Goal: Communication & Community: Answer question/provide support

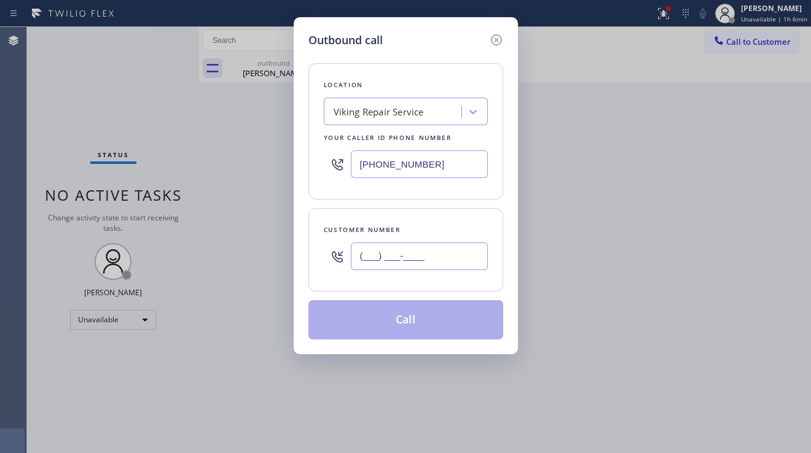
click at [399, 254] on input "(___) ___-____" at bounding box center [419, 257] width 137 height 28
paste input "727) 332-7197"
type input "[PHONE_NUMBER]"
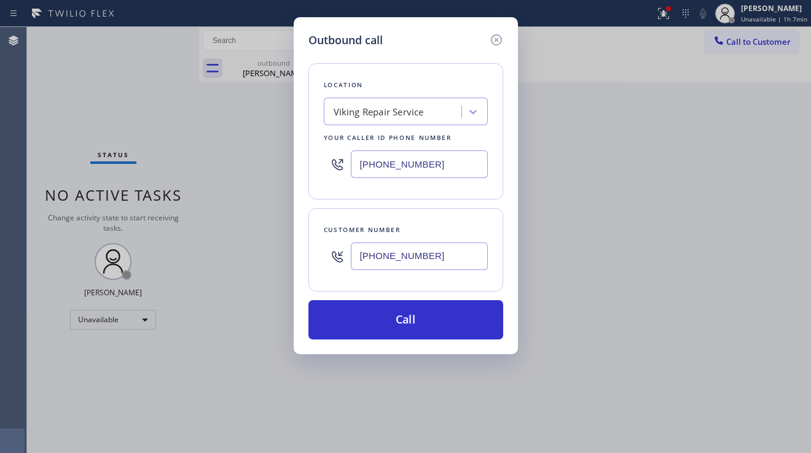
drag, startPoint x: 444, startPoint y: 170, endPoint x: 339, endPoint y: 165, distance: 105.2
click at [339, 165] on div "[PHONE_NUMBER]" at bounding box center [406, 164] width 164 height 40
paste input "562) 280-2059"
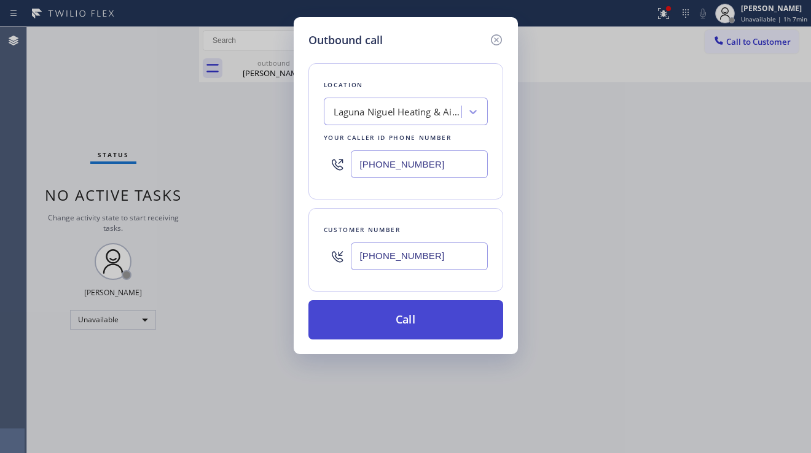
type input "[PHONE_NUMBER]"
click at [403, 322] on button "Call" at bounding box center [405, 319] width 195 height 39
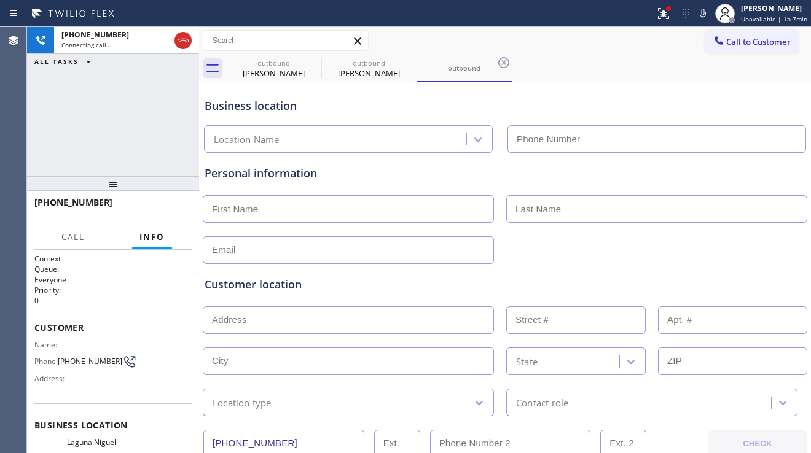
type input "[PHONE_NUMBER]"
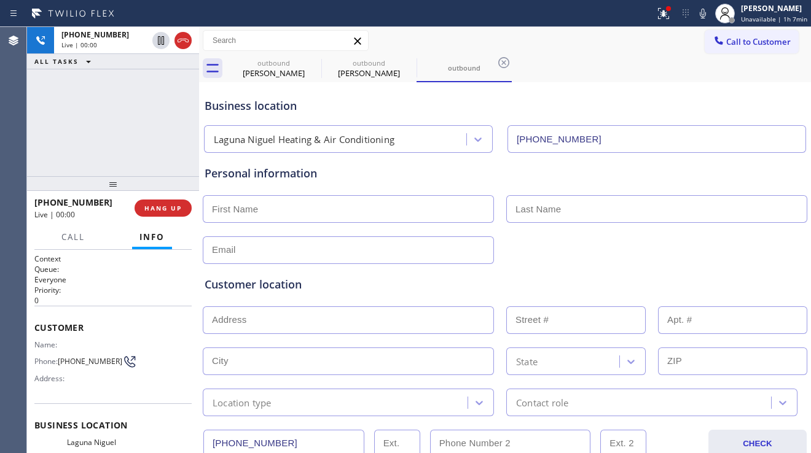
click at [116, 144] on div "[PHONE_NUMBER] Live | 00:00 ALL TASKS ALL TASKS ACTIVE TASKS TASKS IN WRAP UP" at bounding box center [113, 101] width 172 height 149
click at [344, 280] on div "Customer location" at bounding box center [505, 284] width 601 height 17
click at [177, 212] on span "HANG UP" at bounding box center [162, 208] width 37 height 9
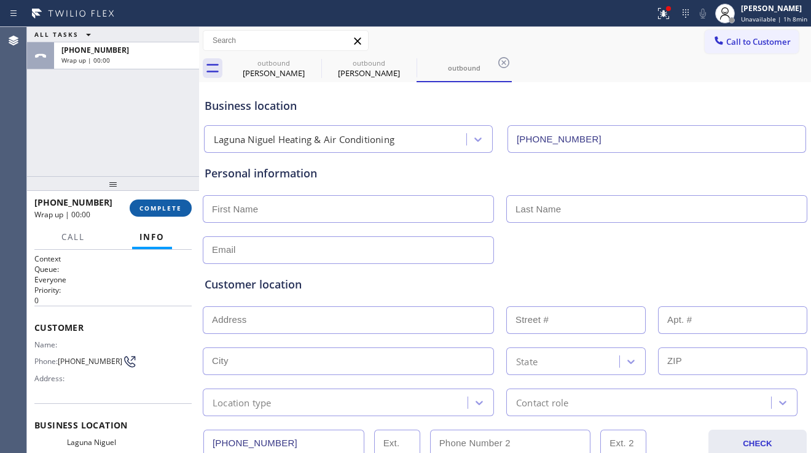
click at [178, 210] on span "COMPLETE" at bounding box center [160, 208] width 42 height 9
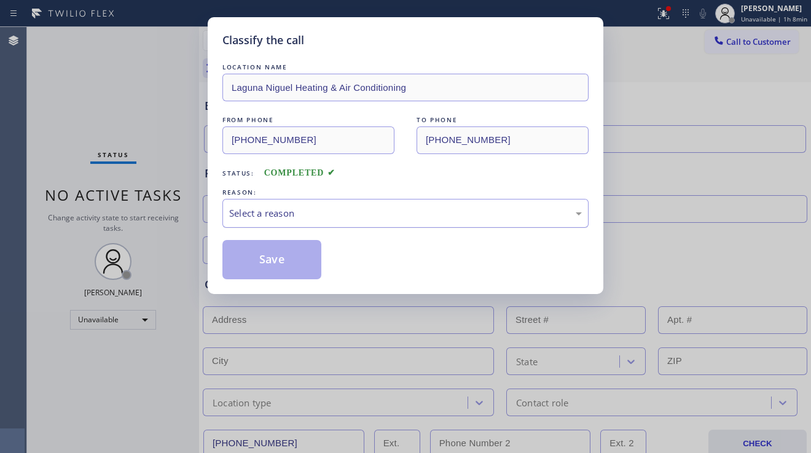
click at [332, 217] on div "Select a reason" at bounding box center [405, 213] width 353 height 14
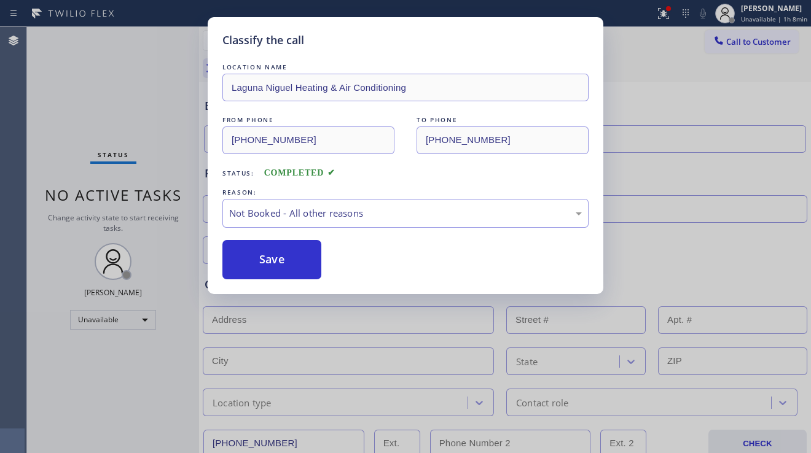
drag, startPoint x: 289, startPoint y: 260, endPoint x: 318, endPoint y: 344, distance: 88.8
click at [289, 260] on button "Save" at bounding box center [271, 259] width 99 height 39
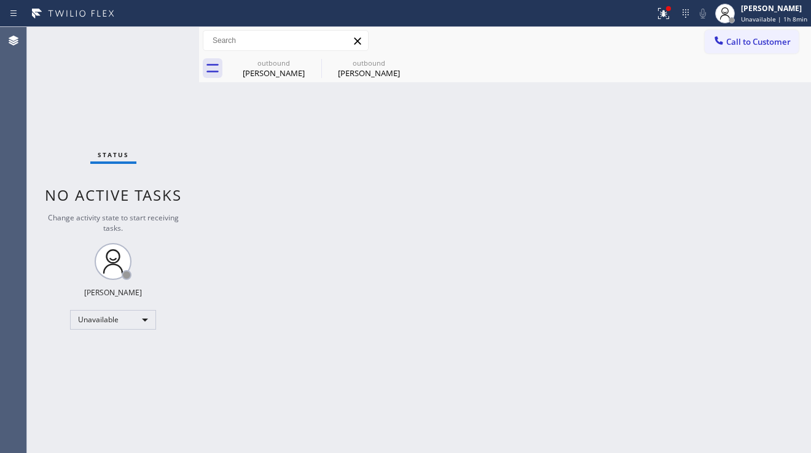
click at [164, 380] on div "Status No active tasks Change activity state to start receiving tasks. [PERSON_…" at bounding box center [113, 240] width 172 height 426
click at [89, 190] on span "No active tasks" at bounding box center [113, 195] width 137 height 20
drag, startPoint x: 448, startPoint y: 273, endPoint x: 434, endPoint y: 271, distance: 14.2
click at [445, 273] on div "Back to Dashboard Change Sender ID Customers Technicians Select a contact Outbo…" at bounding box center [505, 240] width 612 height 426
click at [216, 148] on div "Back to Dashboard Change Sender ID Customers Technicians Select a contact Outbo…" at bounding box center [505, 240] width 612 height 426
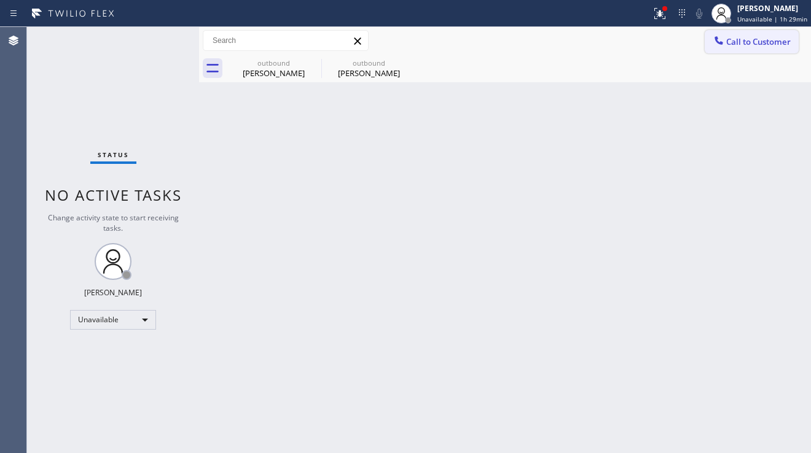
click at [736, 47] on button "Call to Customer" at bounding box center [751, 41] width 94 height 23
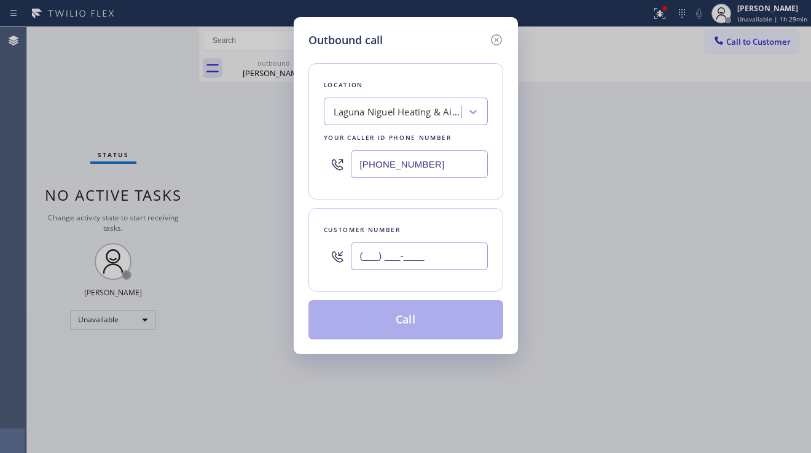
click at [414, 262] on input "(___) ___-____" at bounding box center [419, 257] width 137 height 28
paste input "310) 567-5560"
type input "[PHONE_NUMBER]"
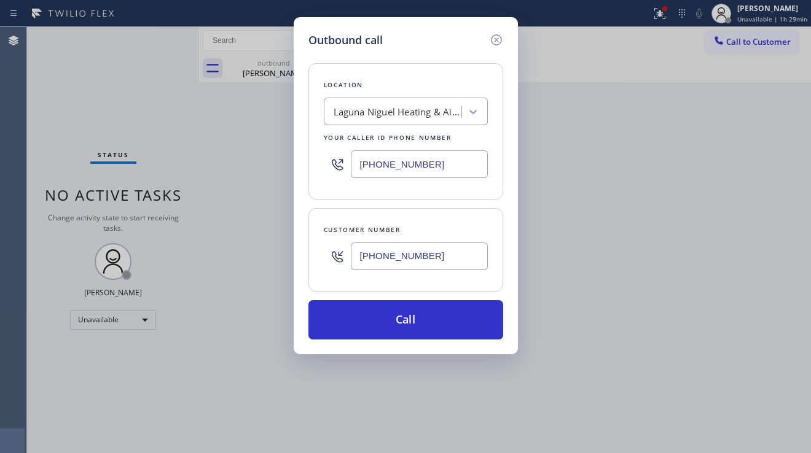
drag, startPoint x: 443, startPoint y: 160, endPoint x: 320, endPoint y: 156, distance: 123.5
click at [320, 156] on div "Location [GEOGRAPHIC_DATA] Heating & Air Conditioning Your caller id phone numb…" at bounding box center [405, 131] width 195 height 136
paste input "877) 777-0796"
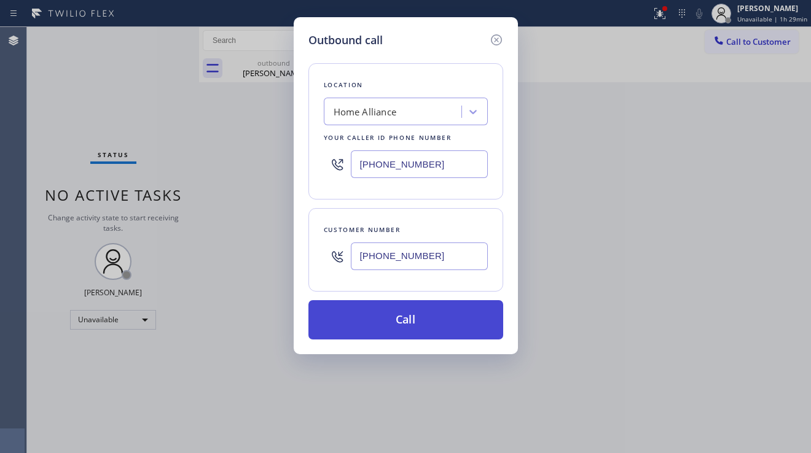
type input "[PHONE_NUMBER]"
click at [414, 318] on button "Call" at bounding box center [405, 319] width 195 height 39
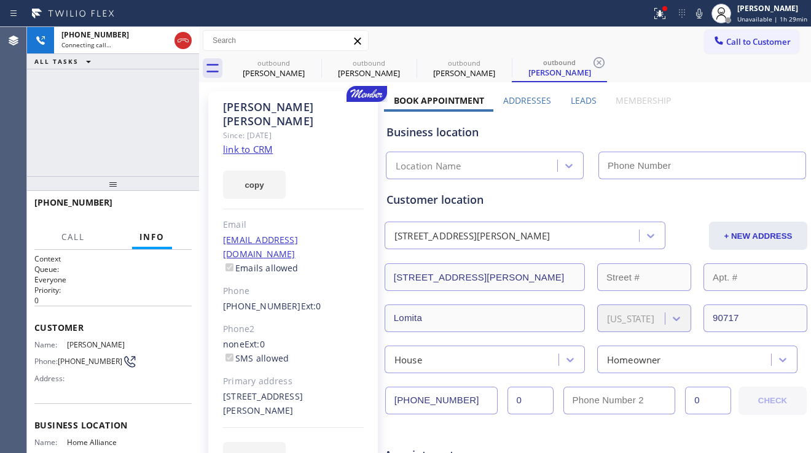
click at [571, 100] on label "Leads" at bounding box center [584, 101] width 26 height 12
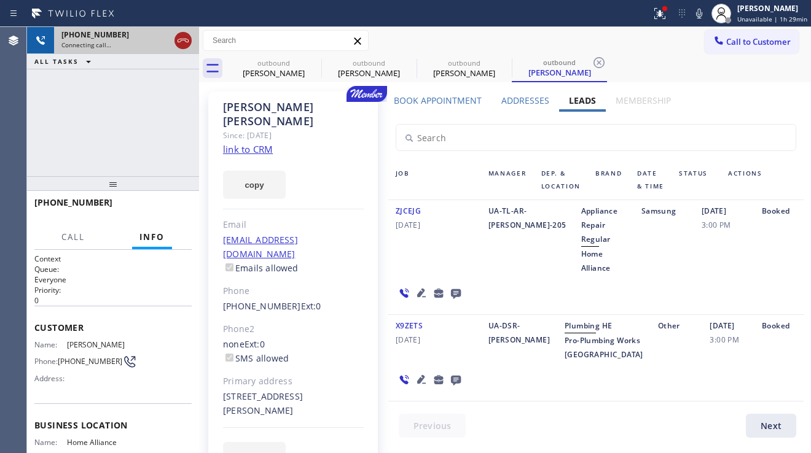
click at [180, 39] on icon at bounding box center [182, 41] width 11 height 4
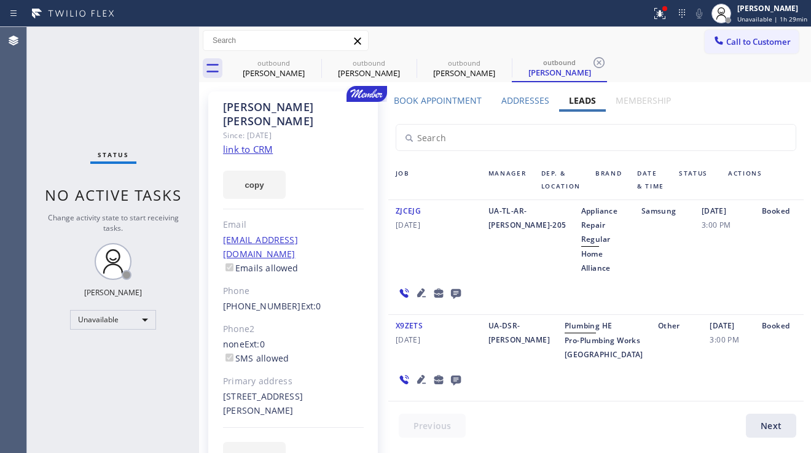
click at [416, 300] on icon at bounding box center [421, 293] width 15 height 15
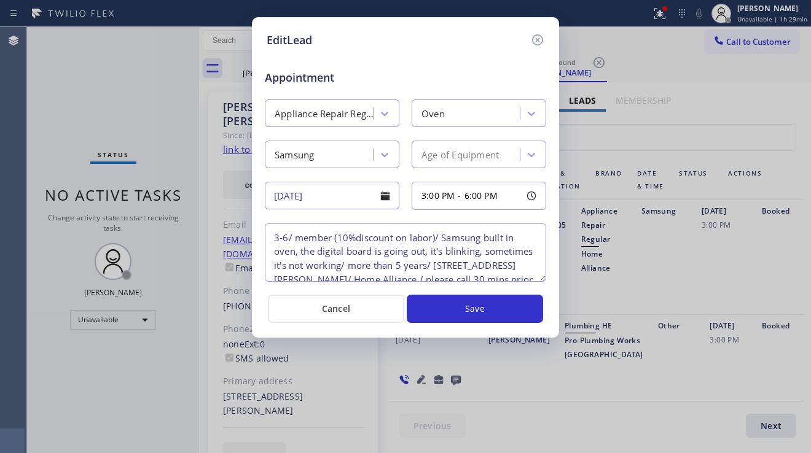
scroll to position [26, 0]
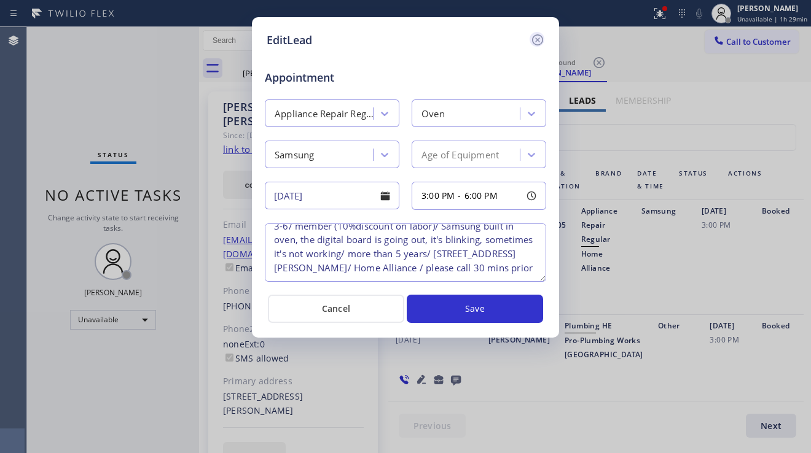
click at [538, 44] on icon at bounding box center [537, 40] width 15 height 15
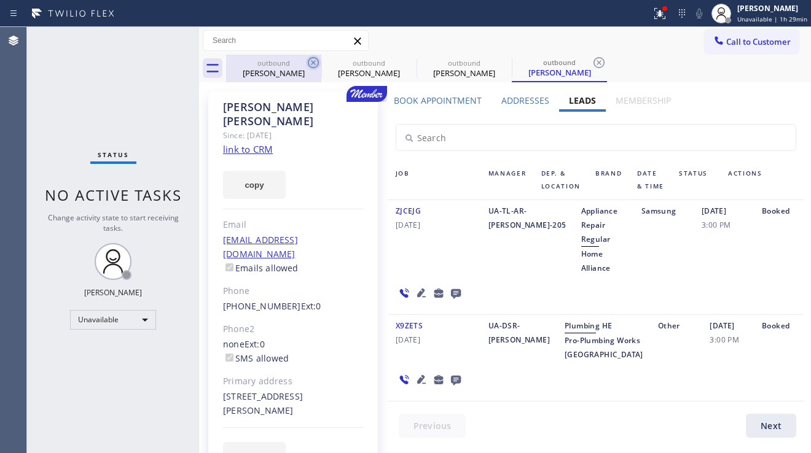
click at [313, 62] on icon at bounding box center [313, 62] width 11 height 11
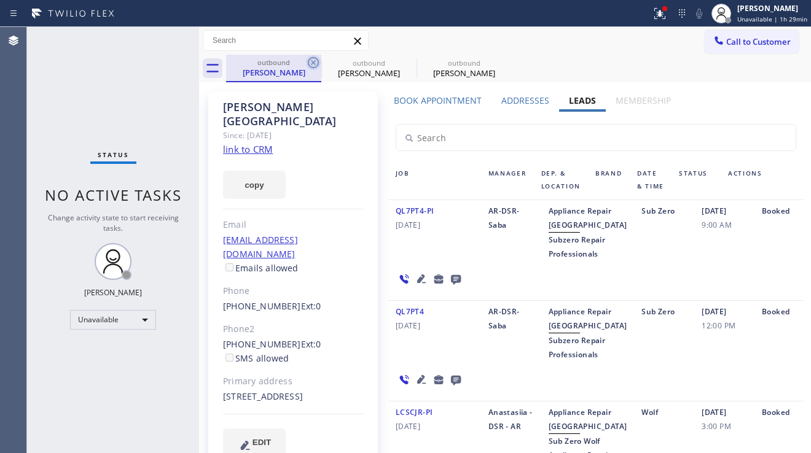
click at [313, 60] on icon at bounding box center [313, 62] width 15 height 15
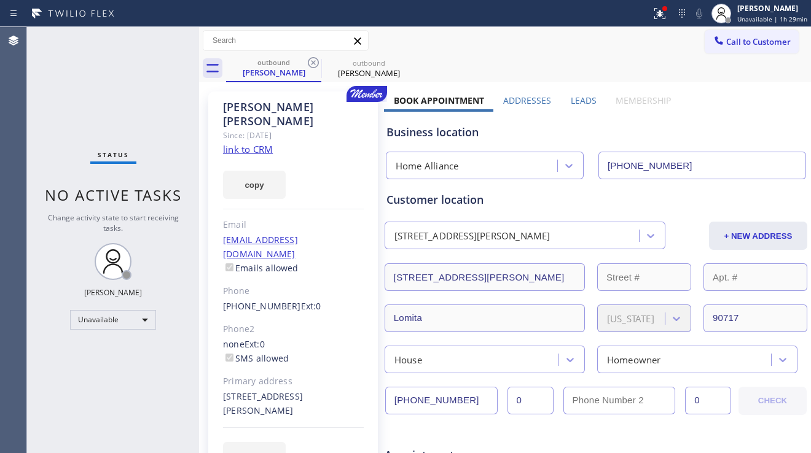
click at [313, 60] on icon at bounding box center [313, 62] width 15 height 15
click at [0, 0] on icon at bounding box center [0, 0] width 0 height 0
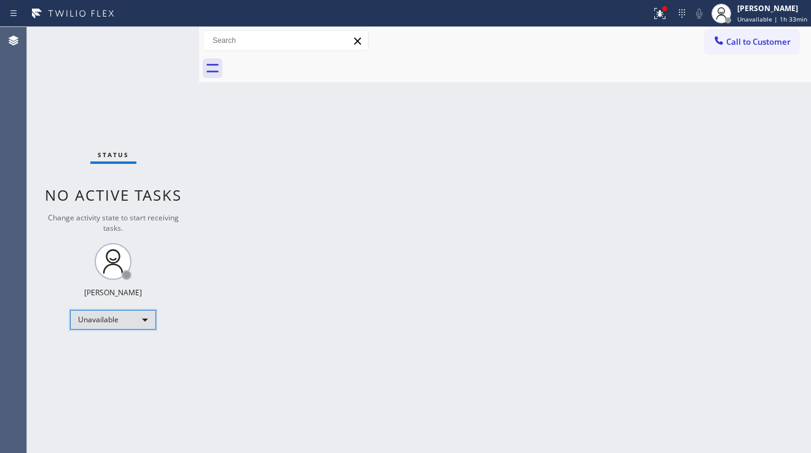
click at [144, 320] on div "Unavailable" at bounding box center [113, 320] width 86 height 20
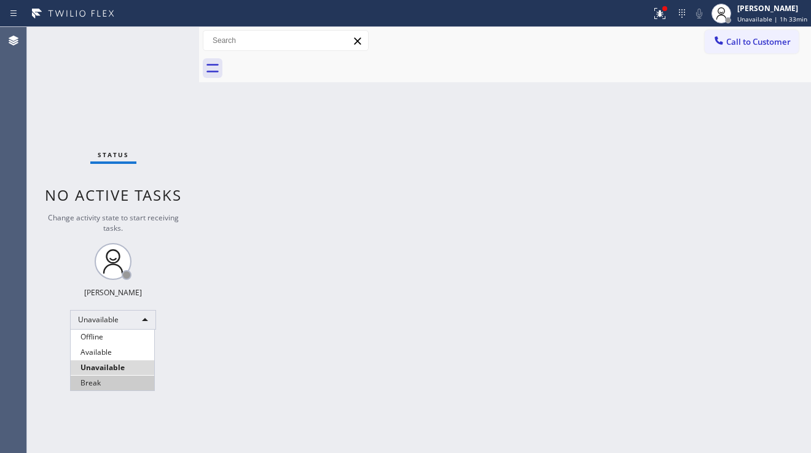
click at [117, 378] on li "Break" at bounding box center [113, 383] width 84 height 15
click at [215, 361] on div "Back to Dashboard Change Sender ID Customers Technicians Select a contact Outbo…" at bounding box center [505, 240] width 612 height 426
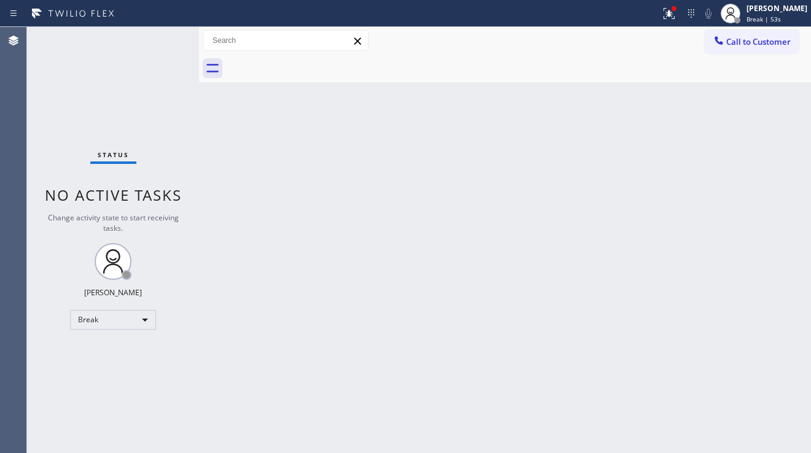
click at [752, 331] on div "Back to Dashboard Change Sender ID Customers Technicians Select a contact Outbo…" at bounding box center [505, 240] width 612 height 426
click at [369, 292] on div "Back to Dashboard Change Sender ID Customers Technicians Select a contact Outbo…" at bounding box center [505, 240] width 612 height 426
click at [141, 320] on div "Break" at bounding box center [113, 320] width 86 height 20
click at [127, 364] on li "Unavailable" at bounding box center [113, 368] width 84 height 15
click at [276, 368] on div "Back to Dashboard Change Sender ID Customers Technicians Select a contact Outbo…" at bounding box center [505, 240] width 612 height 426
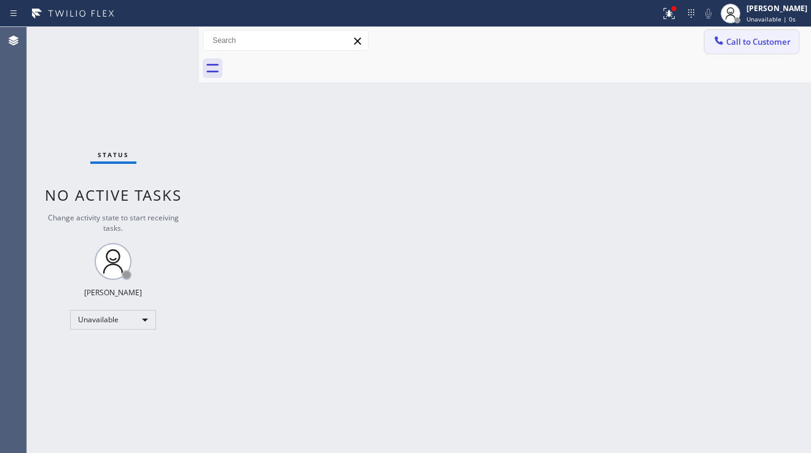
click at [761, 32] on button "Call to Customer" at bounding box center [751, 41] width 94 height 23
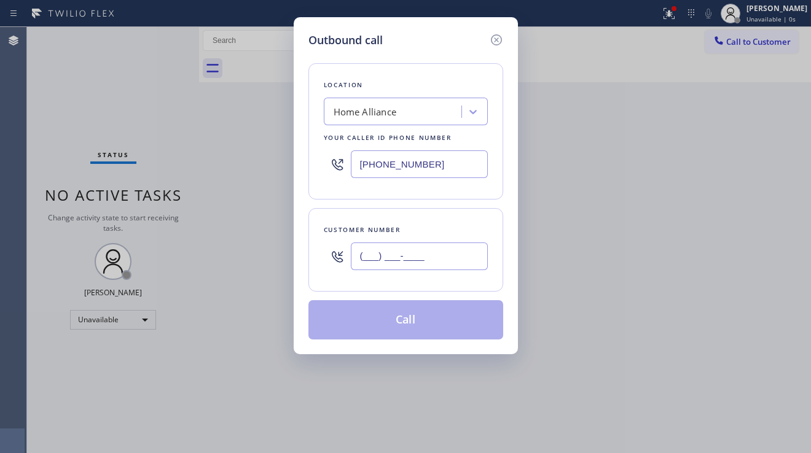
click at [445, 260] on input "(___) ___-____" at bounding box center [419, 257] width 137 height 28
paste input "703) 932-0488"
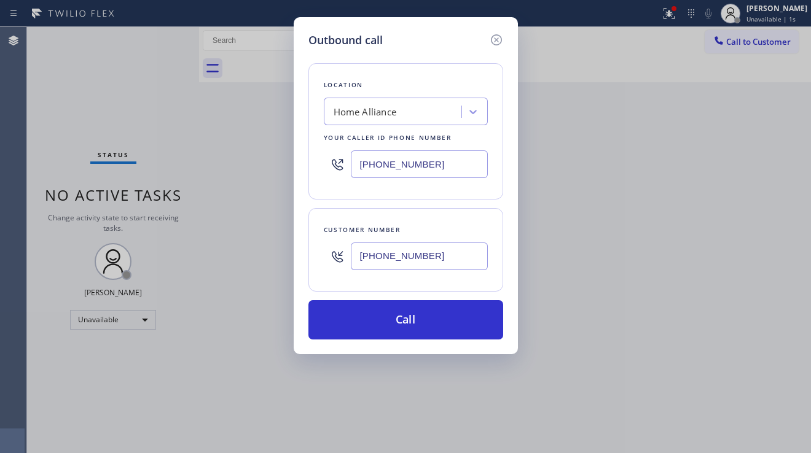
type input "[PHONE_NUMBER]"
drag, startPoint x: 432, startPoint y: 166, endPoint x: 359, endPoint y: 172, distance: 73.3
click at [359, 172] on input "[PHONE_NUMBER]" at bounding box center [419, 164] width 137 height 28
paste input "714) 410-6692"
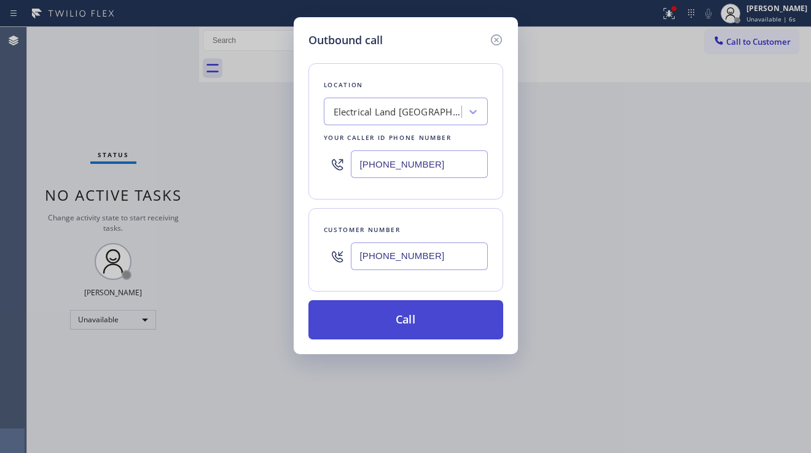
type input "[PHONE_NUMBER]"
click at [388, 316] on button "Call" at bounding box center [405, 319] width 195 height 39
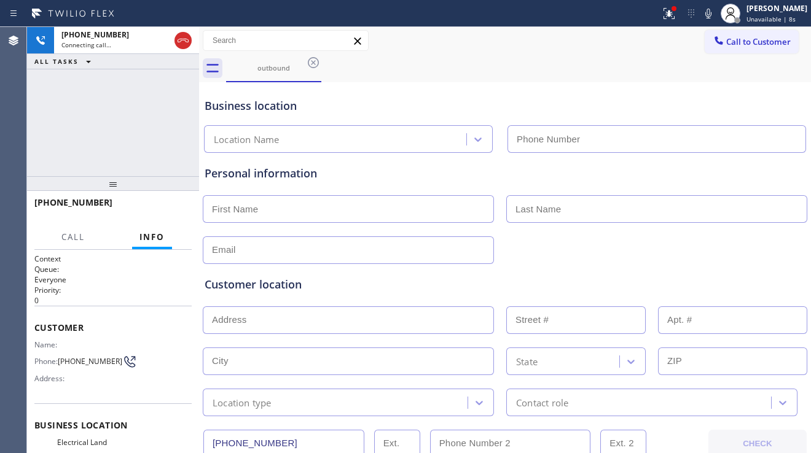
type input "[PHONE_NUMBER]"
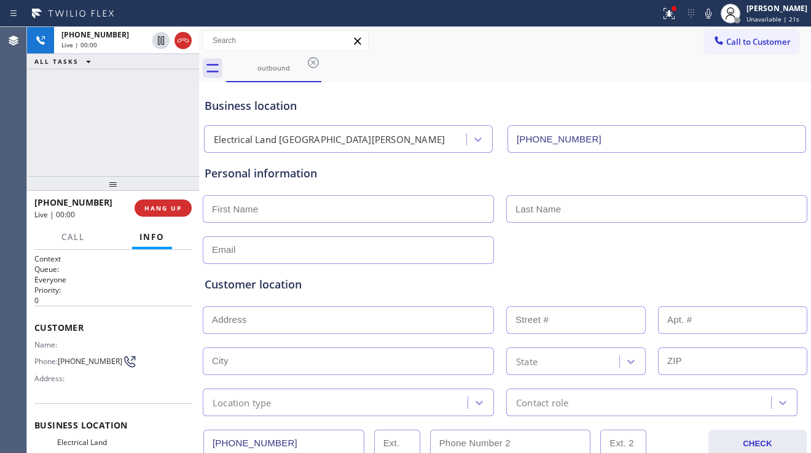
click at [757, 264] on div "Customer location >> ADD NEW ADDRESS << + NEW ADDRESS State Location type Conta…" at bounding box center [505, 340] width 606 height 152
click at [368, 169] on div "Personal information" at bounding box center [505, 173] width 601 height 17
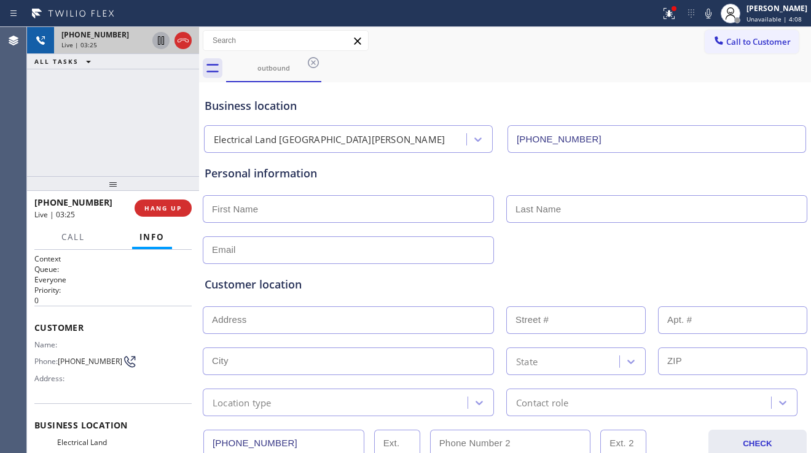
click at [161, 44] on icon at bounding box center [161, 40] width 15 height 15
click at [93, 141] on div "[PHONE_NUMBER] Live | 06:08 ALL TASKS ALL TASKS ACTIVE TASKS TASKS IN WRAP UP" at bounding box center [113, 101] width 172 height 149
click at [160, 39] on icon at bounding box center [161, 40] width 9 height 9
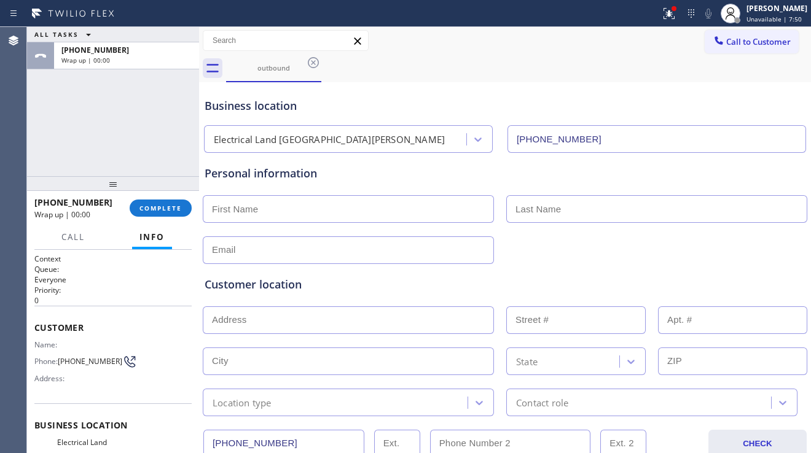
click at [104, 144] on div "ALL TASKS ALL TASKS ACTIVE TASKS TASKS IN WRAP UP [PHONE_NUMBER] Wrap up | 00:00" at bounding box center [113, 101] width 172 height 149
click at [153, 210] on span "COMPLETE" at bounding box center [160, 208] width 42 height 9
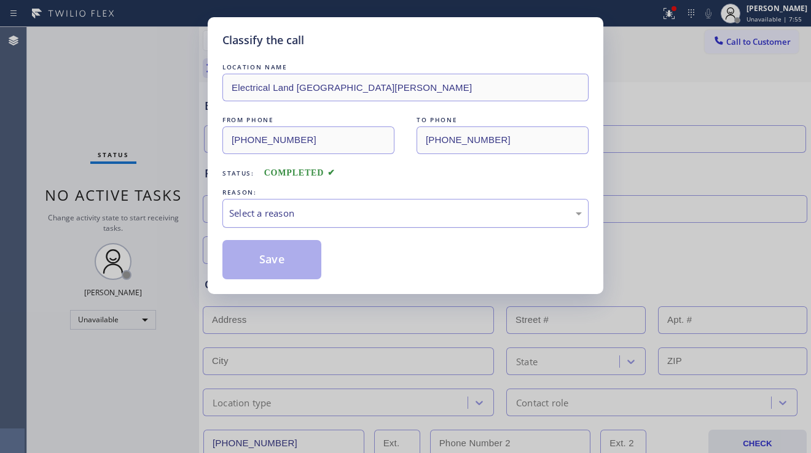
click at [344, 216] on div "Select a reason" at bounding box center [405, 213] width 353 height 14
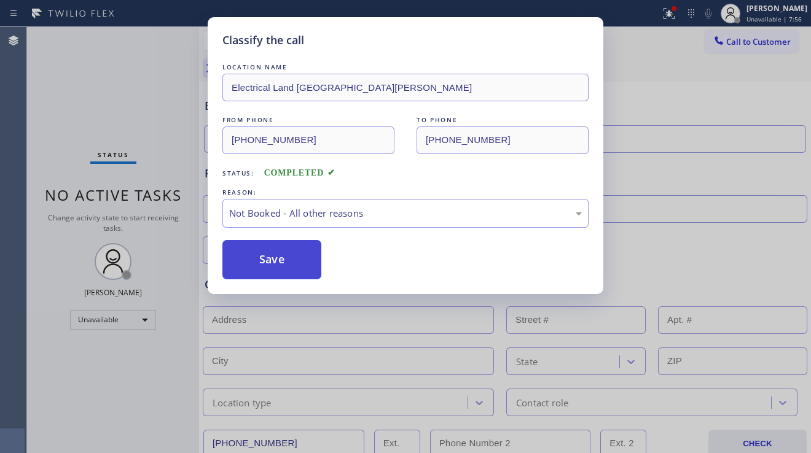
click at [275, 264] on button "Save" at bounding box center [271, 259] width 99 height 39
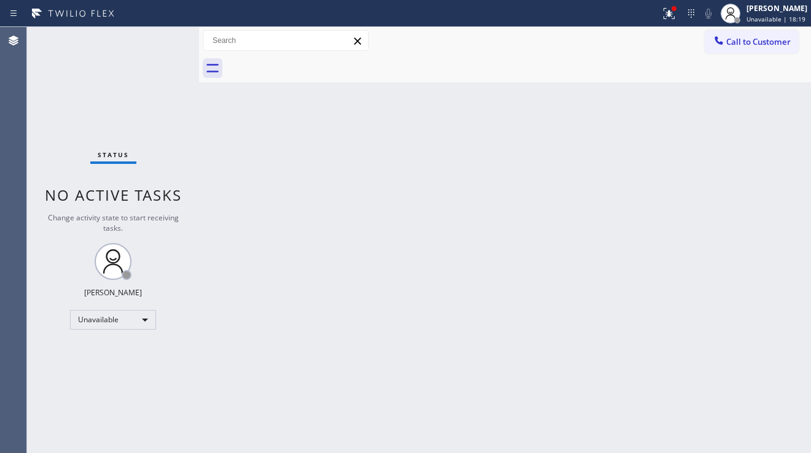
drag, startPoint x: 771, startPoint y: 274, endPoint x: 697, endPoint y: 233, distance: 84.9
click at [771, 273] on div "Back to Dashboard Change Sender ID Customers Technicians Select a contact Outbo…" at bounding box center [505, 240] width 612 height 426
click at [661, 15] on icon at bounding box center [668, 13] width 15 height 15
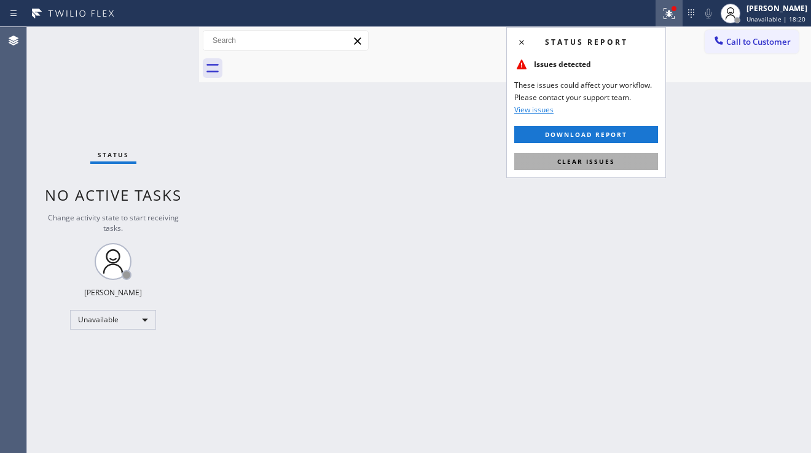
click at [564, 158] on span "Clear issues" at bounding box center [586, 161] width 58 height 9
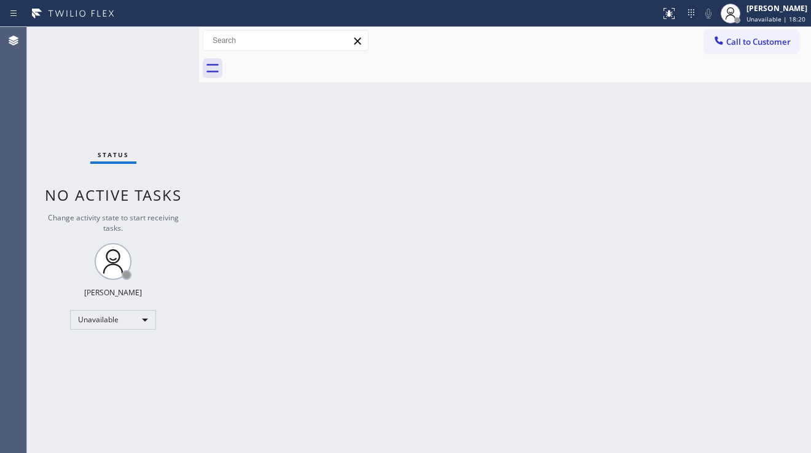
click at [473, 193] on div "Back to Dashboard Change Sender ID Customers Technicians Select a contact Outbo…" at bounding box center [505, 240] width 612 height 426
click at [752, 318] on div "Back to Dashboard Change Sender ID Customers Technicians Select a contact Outbo…" at bounding box center [505, 240] width 612 height 426
click at [743, 41] on span "Call to Customer" at bounding box center [758, 41] width 64 height 11
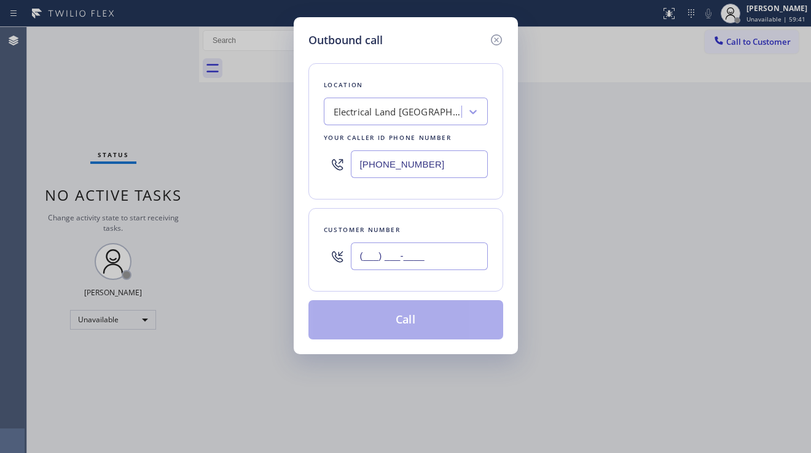
click at [389, 252] on input "(___) ___-____" at bounding box center [419, 257] width 137 height 28
paste input "703) 932-0488"
type input "[PHONE_NUMBER]"
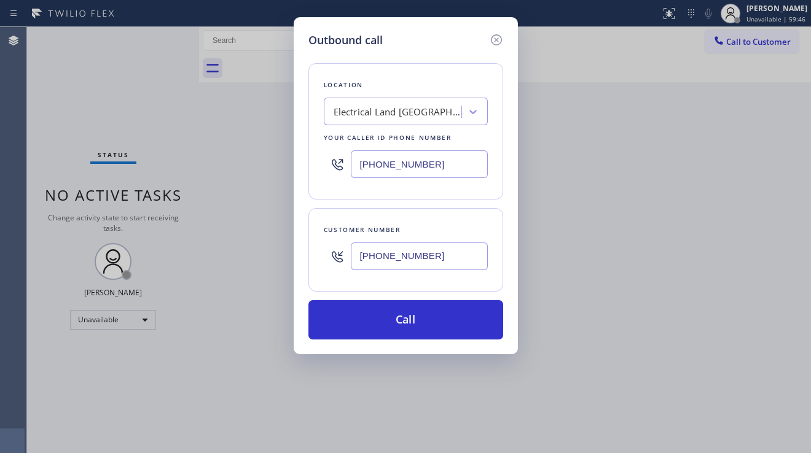
click at [423, 205] on div "Location Electrical Land [GEOGRAPHIC_DATA][PERSON_NAME] Your caller id phone nu…" at bounding box center [405, 194] width 195 height 291
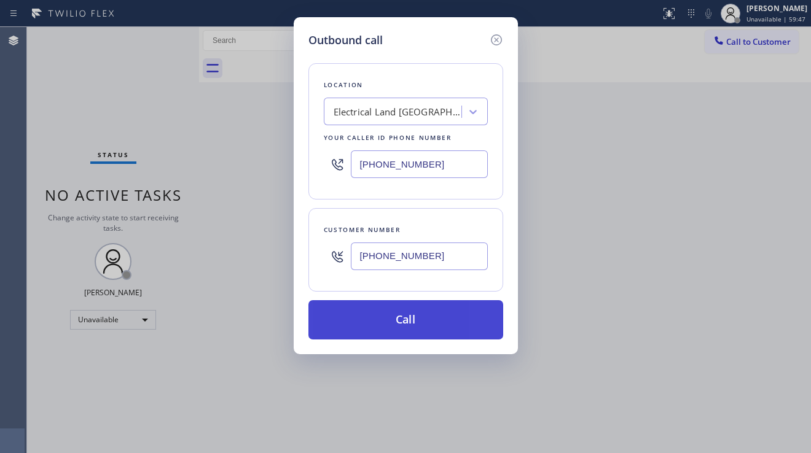
click at [408, 330] on button "Call" at bounding box center [405, 319] width 195 height 39
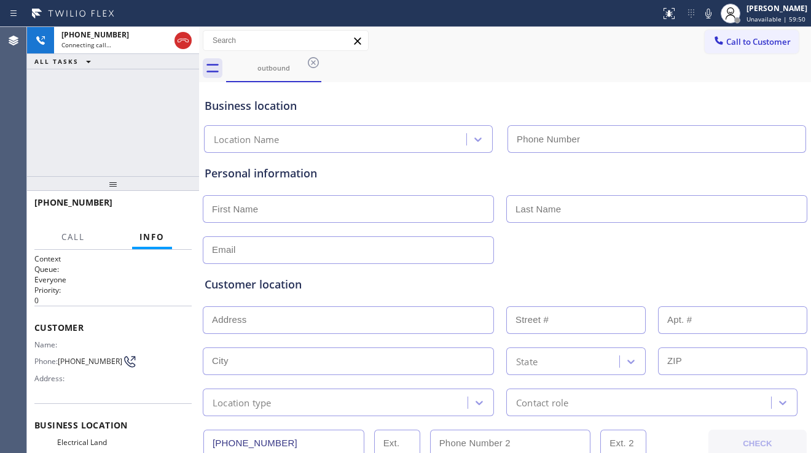
click at [184, 46] on icon at bounding box center [183, 40] width 15 height 15
type input "[PHONE_NUMBER]"
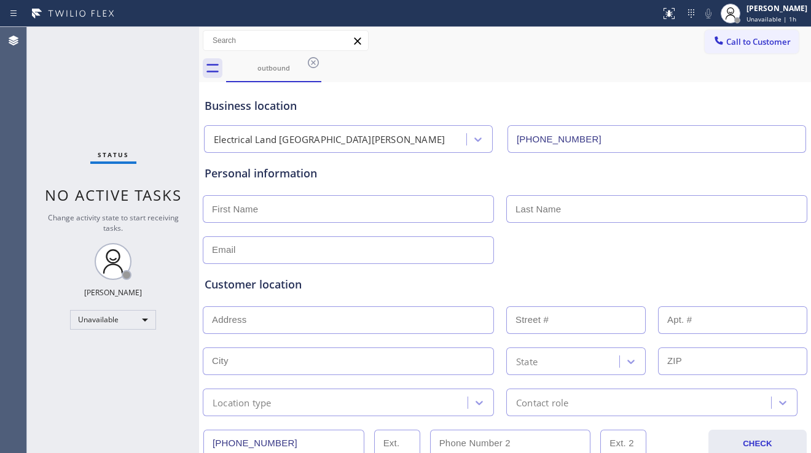
click at [278, 218] on input "text" at bounding box center [348, 209] width 291 height 28
type input "[PERSON_NAME]"
click at [273, 241] on input "text" at bounding box center [348, 250] width 291 height 28
paste input "[EMAIL_ADDRESS][DOMAIN_NAME]"
type input "[EMAIL_ADDRESS][DOMAIN_NAME]"
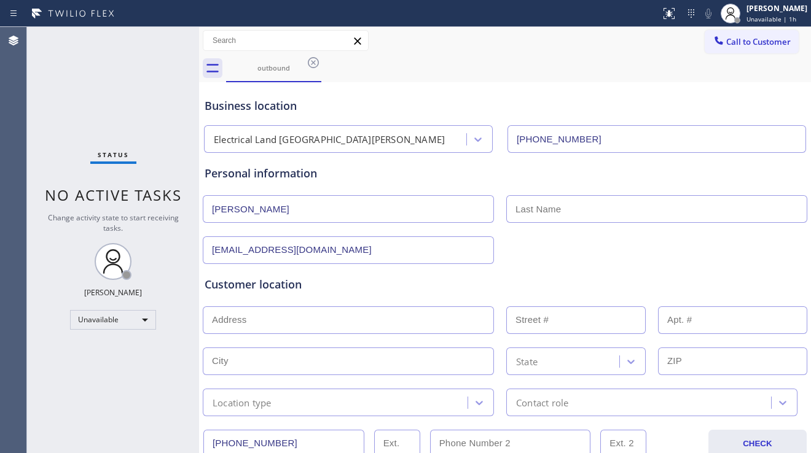
click at [569, 201] on input "text" at bounding box center [656, 209] width 301 height 28
type input "H"
click at [419, 295] on div "Customer location >> ADD NEW ADDRESS << + NEW ADDRESS State Location type Conta…" at bounding box center [505, 346] width 601 height 140
click at [287, 321] on input "text" at bounding box center [348, 320] width 291 height 28
paste input "[STREET_ADDRESS]"
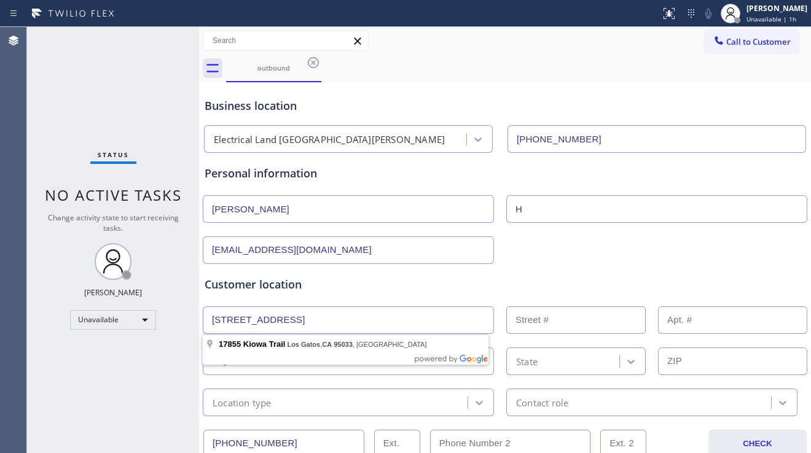
type input "17855 Kiowa Trail"
type input "17855"
type input "Los Gatos"
type input "95033"
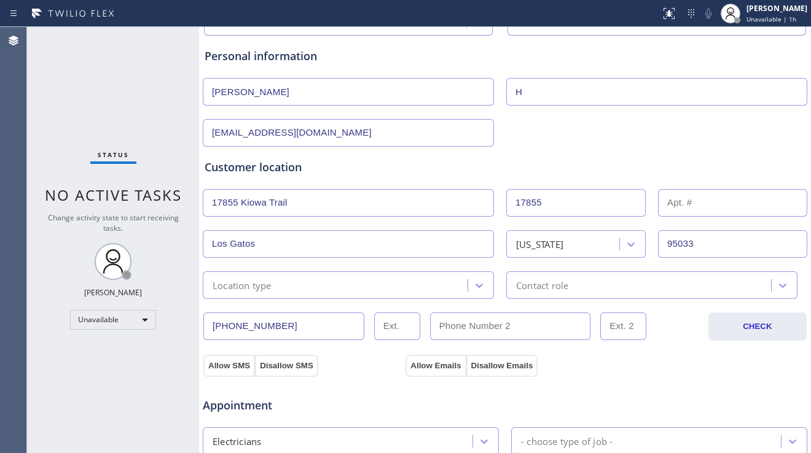
scroll to position [123, 0]
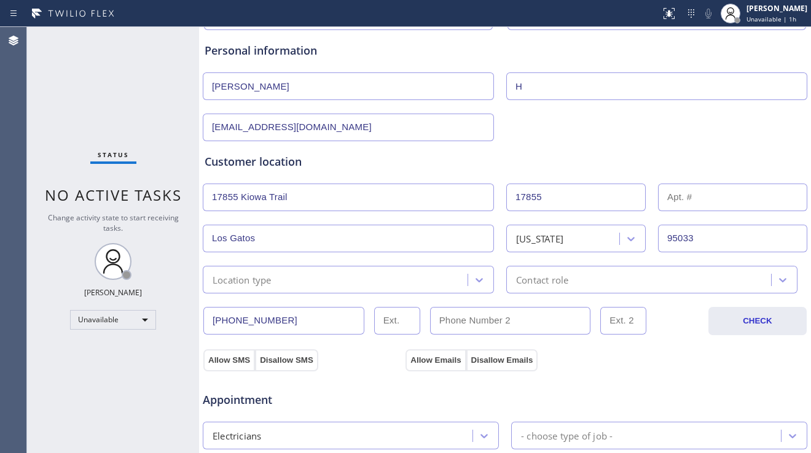
click at [367, 284] on div "Location type" at bounding box center [336, 279] width 261 height 21
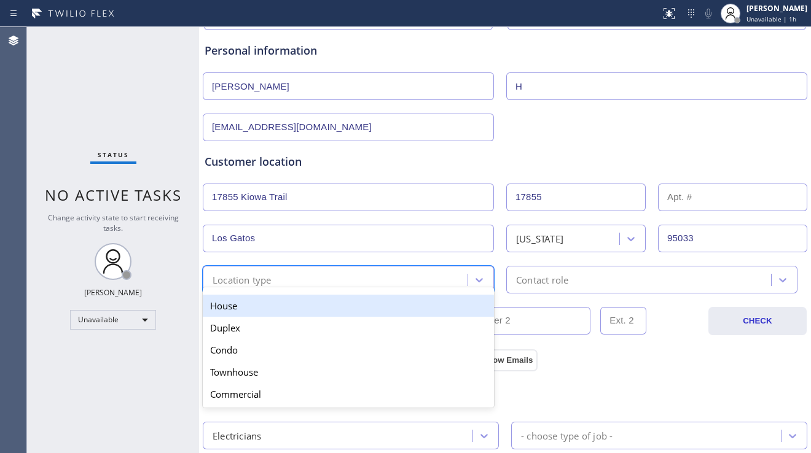
click at [324, 304] on div "House" at bounding box center [348, 306] width 291 height 22
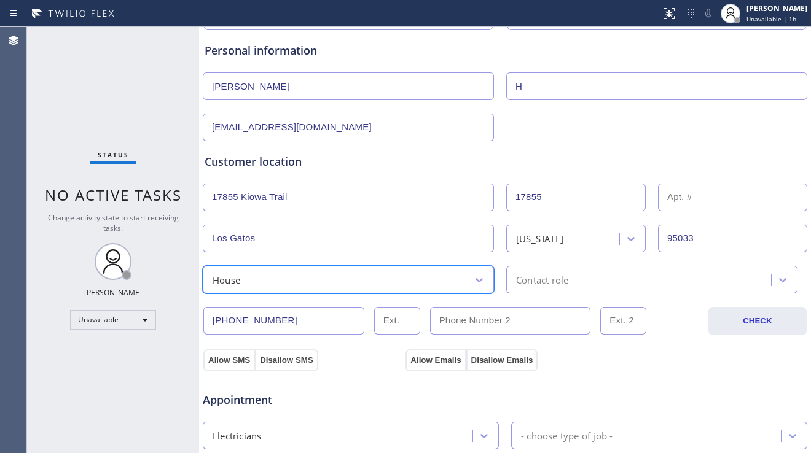
click at [526, 285] on div "Contact role" at bounding box center [542, 280] width 52 height 14
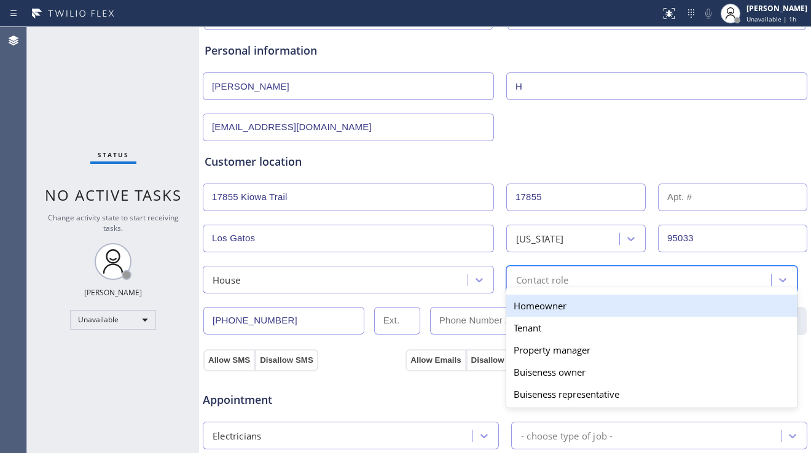
click at [521, 308] on div "Homeowner" at bounding box center [651, 306] width 291 height 22
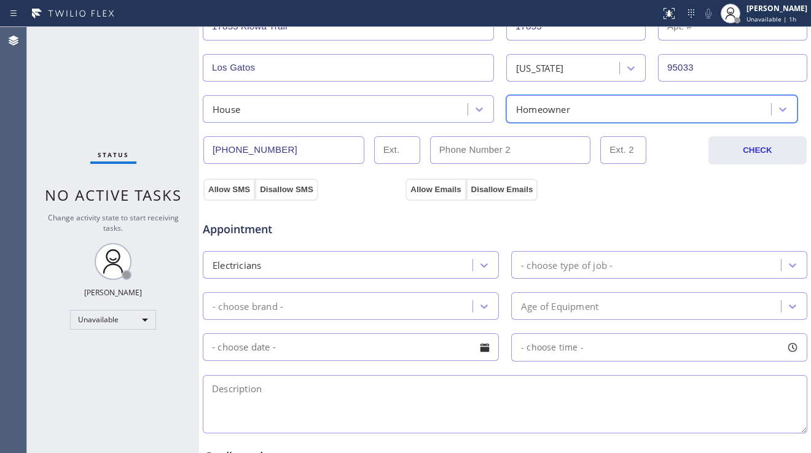
scroll to position [307, 0]
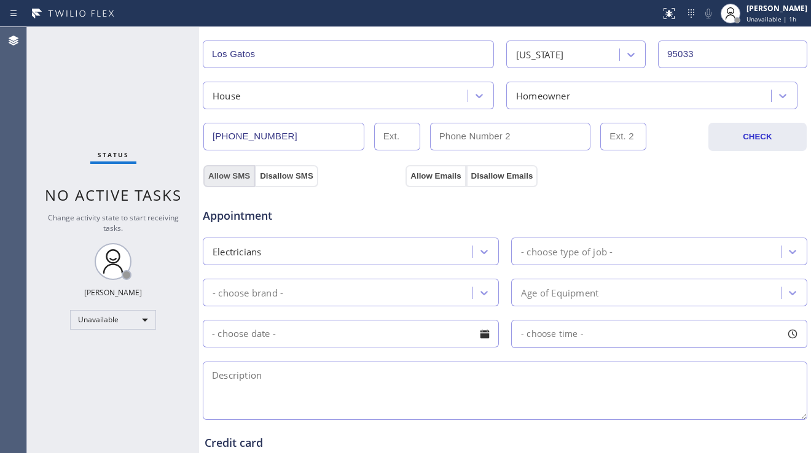
click at [227, 173] on button "Allow SMS" at bounding box center [229, 176] width 52 height 22
click at [410, 176] on button "Allow Emails" at bounding box center [435, 176] width 60 height 22
click at [547, 255] on div "- choose type of job -" at bounding box center [567, 251] width 92 height 14
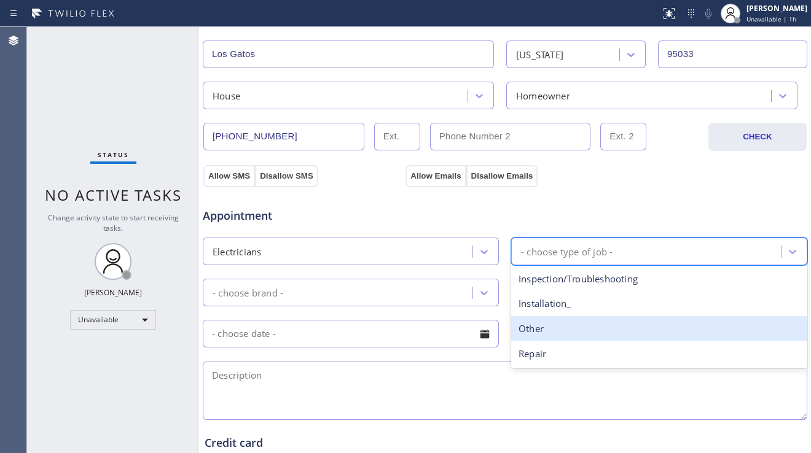
click at [542, 330] on div "Other" at bounding box center [659, 328] width 296 height 25
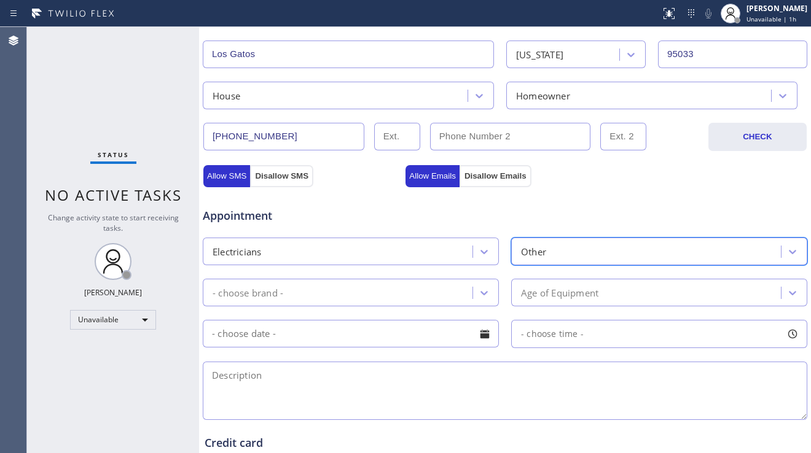
scroll to position [368, 0]
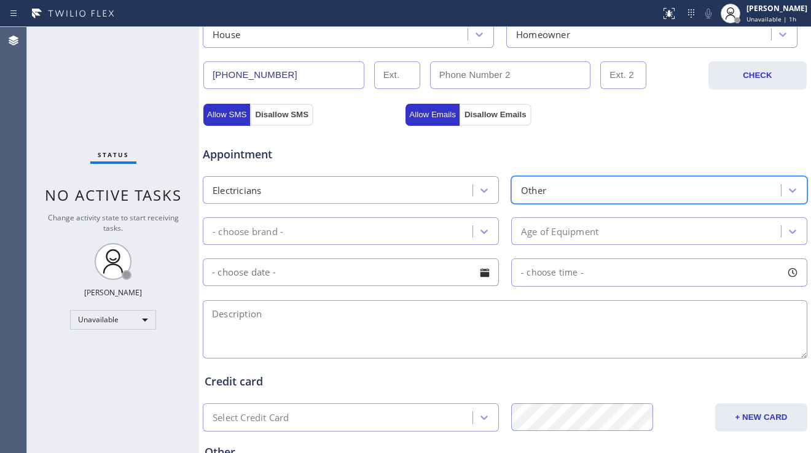
click at [394, 230] on div "- choose brand -" at bounding box center [339, 230] width 266 height 21
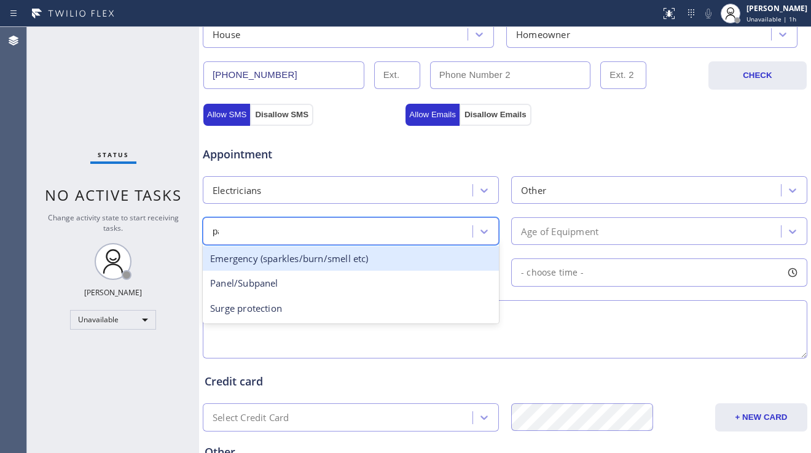
type input "pan"
click at [395, 257] on div "Panel/Subpanel" at bounding box center [351, 258] width 296 height 25
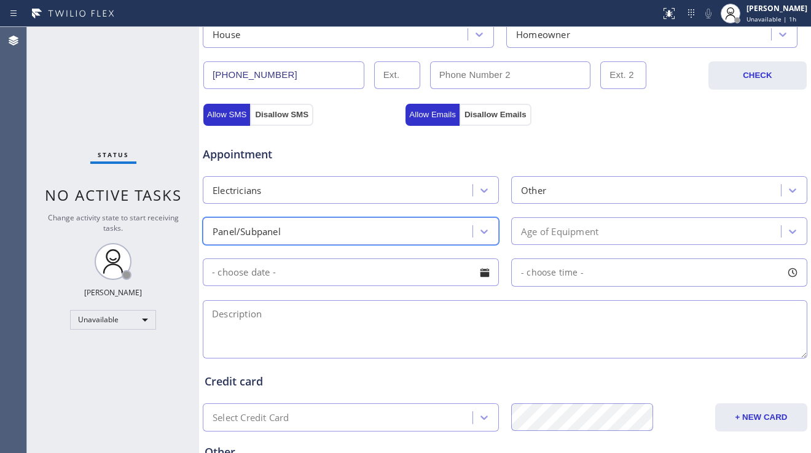
click at [341, 322] on textarea at bounding box center [505, 329] width 604 height 58
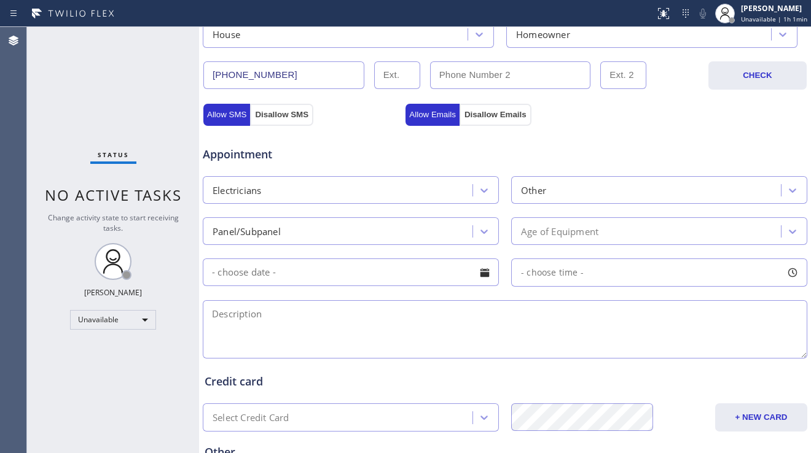
click at [275, 329] on textarea at bounding box center [505, 329] width 604 height 58
paste textarea "1-4 | no scf | need panel electrical wiring | residential-owner | [STREET_ADDRE…"
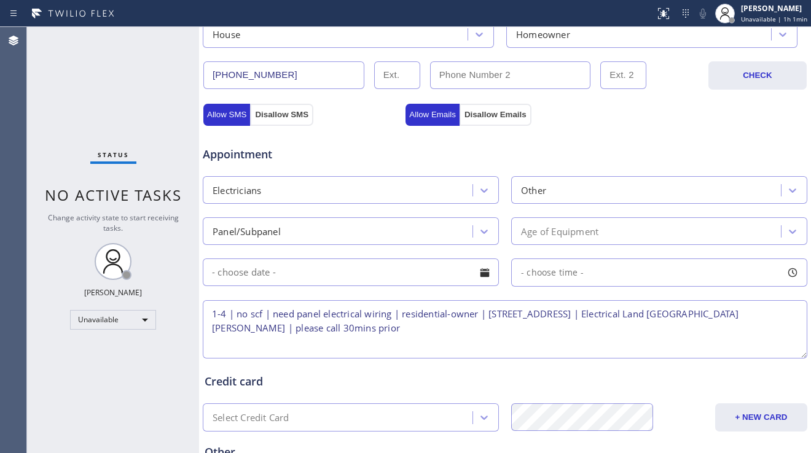
scroll to position [491, 0]
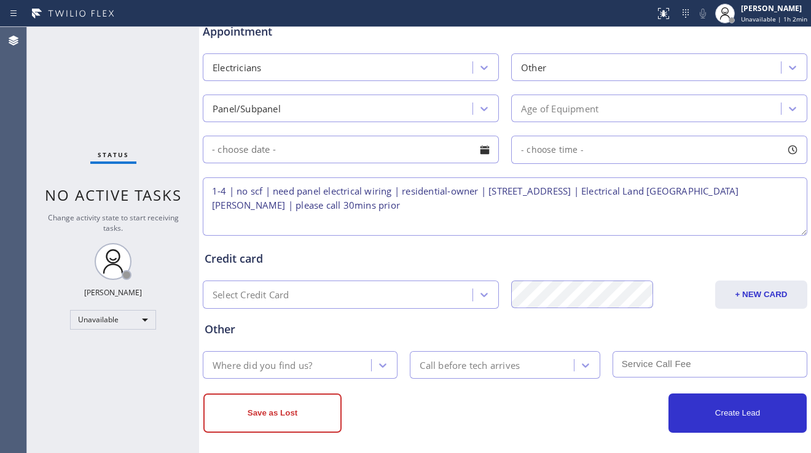
type textarea "1-4 | no scf | need panel electrical wiring | residential-owner | [STREET_ADDRE…"
click at [329, 353] on div "Where did you find us?" at bounding box center [300, 365] width 195 height 28
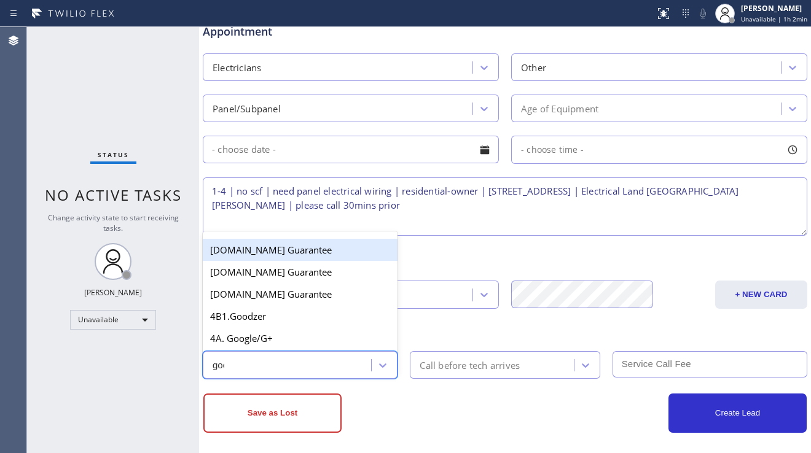
type input "goog"
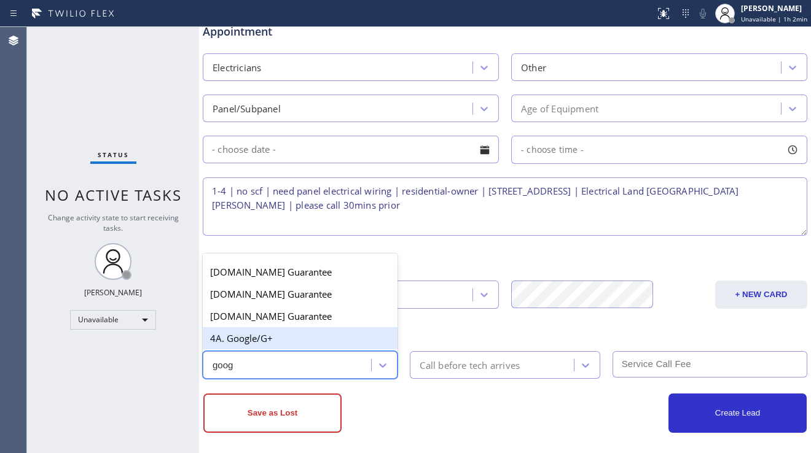
click at [333, 344] on div "4A. Google/G+" at bounding box center [300, 338] width 195 height 22
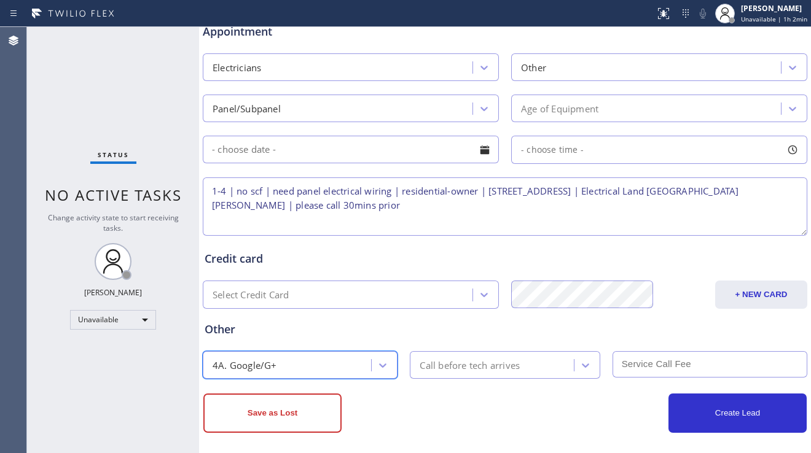
click at [476, 365] on div "Call before tech arrives" at bounding box center [469, 365] width 100 height 14
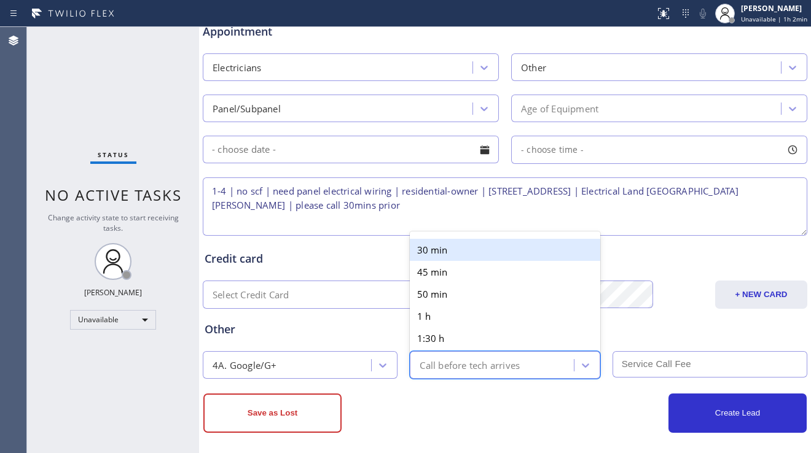
click at [448, 253] on div "30 min" at bounding box center [505, 250] width 190 height 22
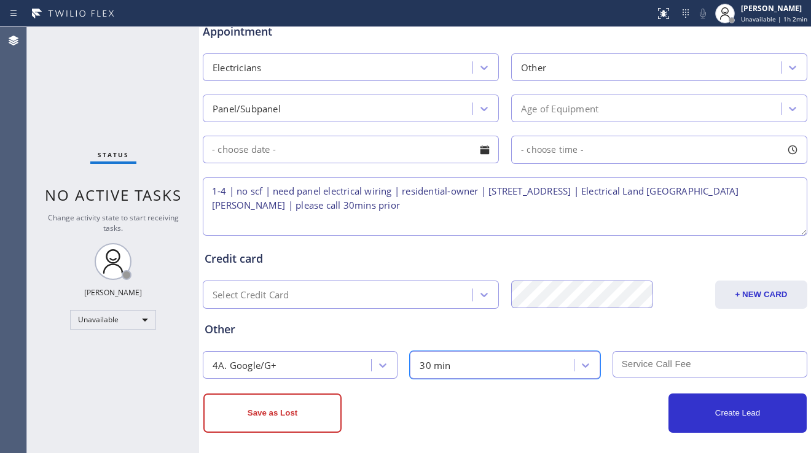
click at [636, 375] on input "text" at bounding box center [709, 364] width 195 height 26
type input "0"
click at [352, 220] on textarea "1-4 | no scf | need panel electrical wiring | residential-owner | [STREET_ADDRE…" at bounding box center [505, 206] width 604 height 58
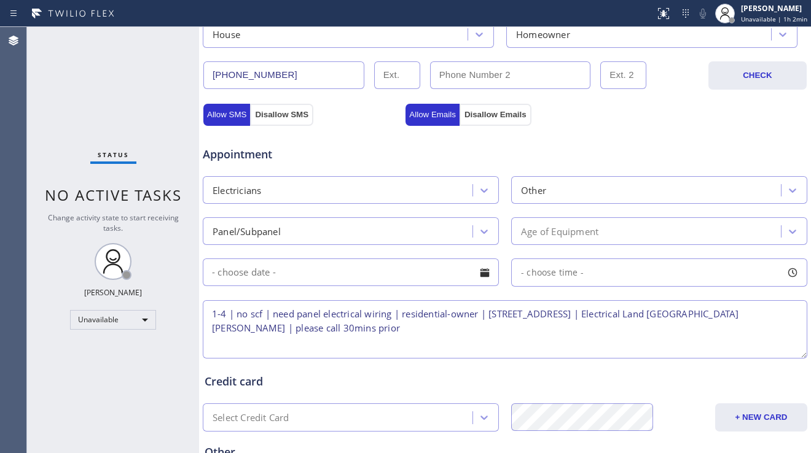
click at [475, 270] on div at bounding box center [484, 272] width 21 height 21
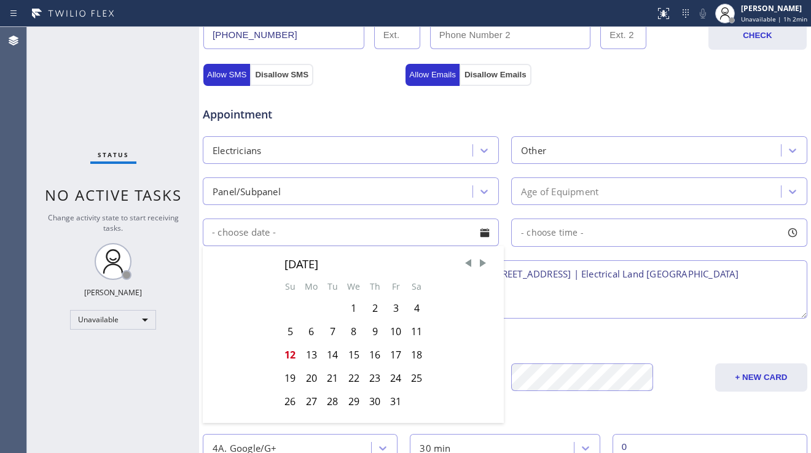
scroll to position [430, 0]
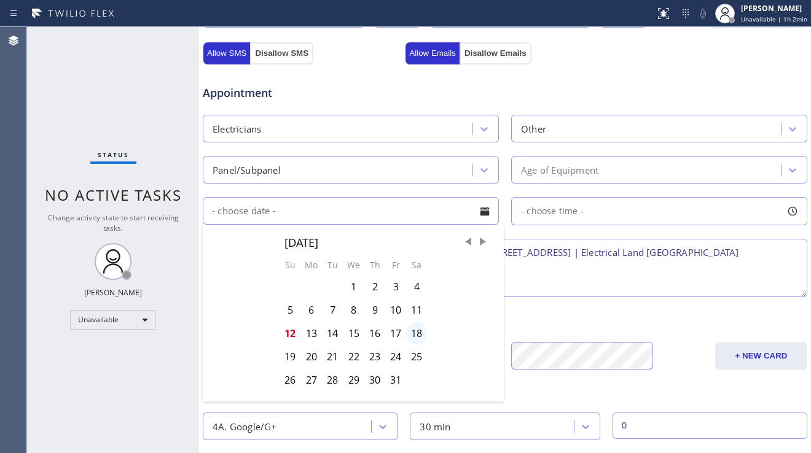
click at [415, 327] on div "18" at bounding box center [416, 333] width 21 height 23
type input "[DATE]"
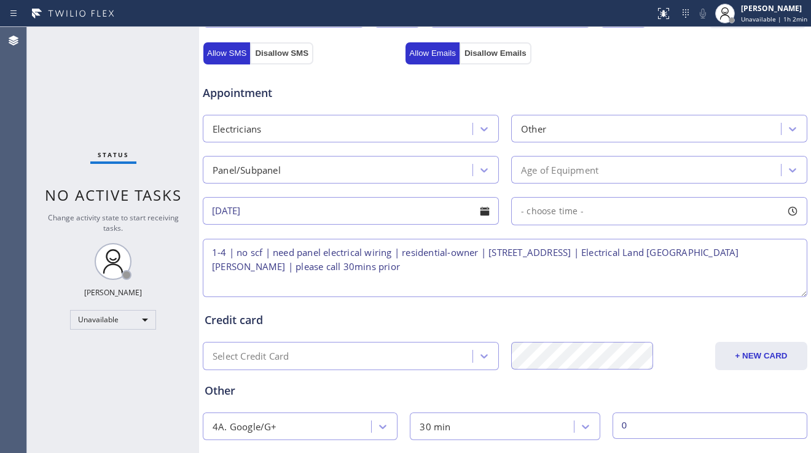
click at [642, 200] on div "- choose time -" at bounding box center [659, 211] width 296 height 28
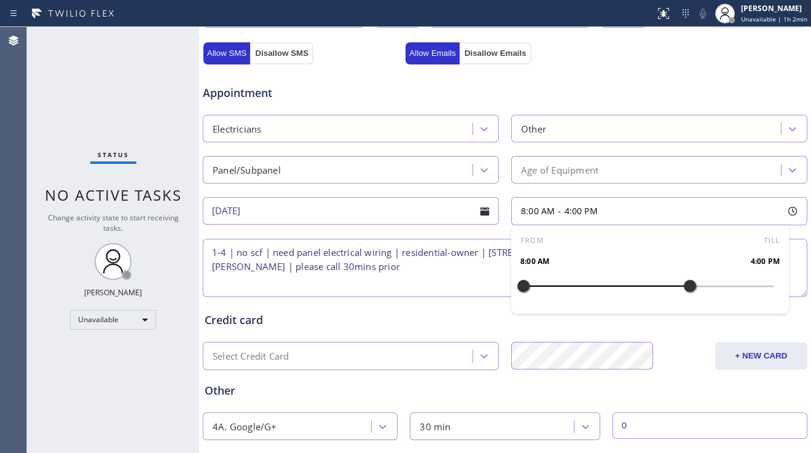
drag, startPoint x: 523, startPoint y: 284, endPoint x: 678, endPoint y: 283, distance: 155.4
click at [682, 283] on div at bounding box center [689, 286] width 15 height 26
drag, startPoint x: 520, startPoint y: 284, endPoint x: 620, endPoint y: 284, distance: 100.7
click at [620, 284] on div at bounding box center [627, 286] width 15 height 26
click at [426, 268] on textarea "1-4 | no scf | need panel electrical wiring | residential-owner | [STREET_ADDRE…" at bounding box center [505, 268] width 604 height 58
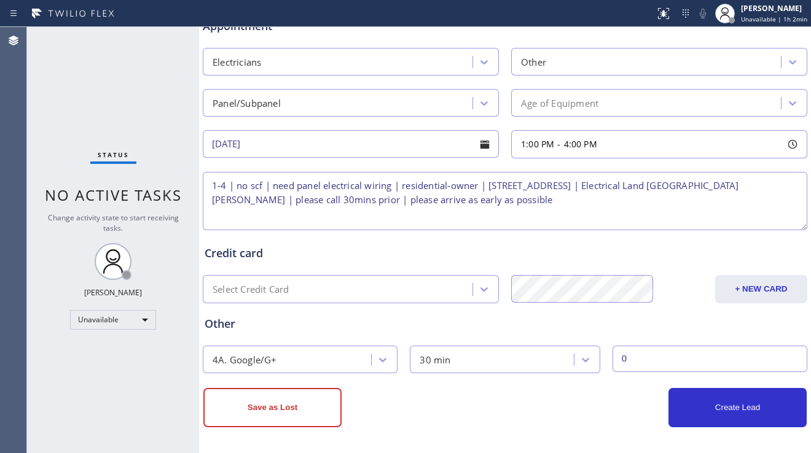
scroll to position [499, 0]
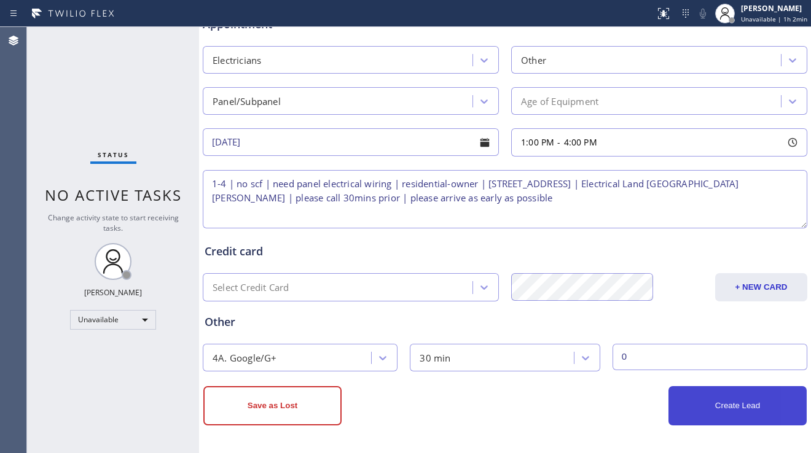
type textarea "1-4 | no scf | need panel electrical wiring | residential-owner | [STREET_ADDRE…"
click at [711, 410] on button "Create Lead" at bounding box center [737, 405] width 138 height 39
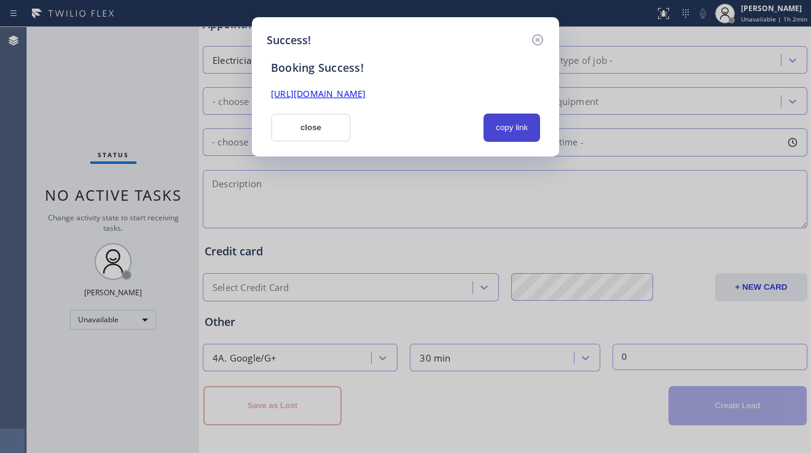
click at [512, 130] on button "copy link" at bounding box center [511, 128] width 57 height 28
click at [363, 98] on link "[URL][DOMAIN_NAME]" at bounding box center [318, 94] width 95 height 12
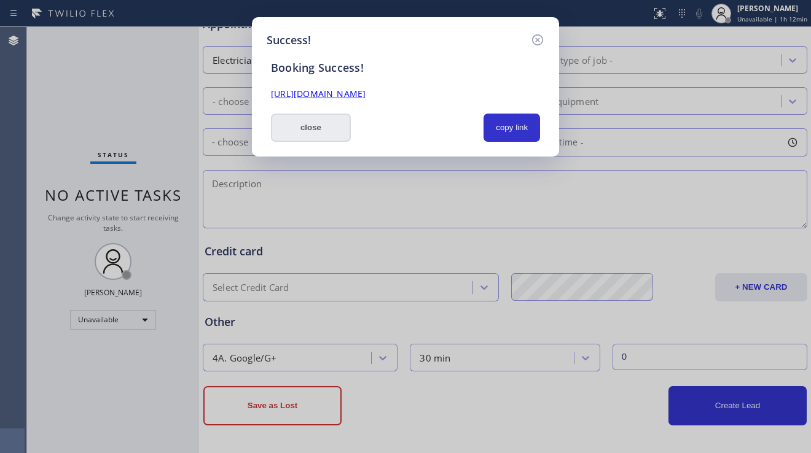
click at [329, 124] on button "close" at bounding box center [311, 128] width 80 height 28
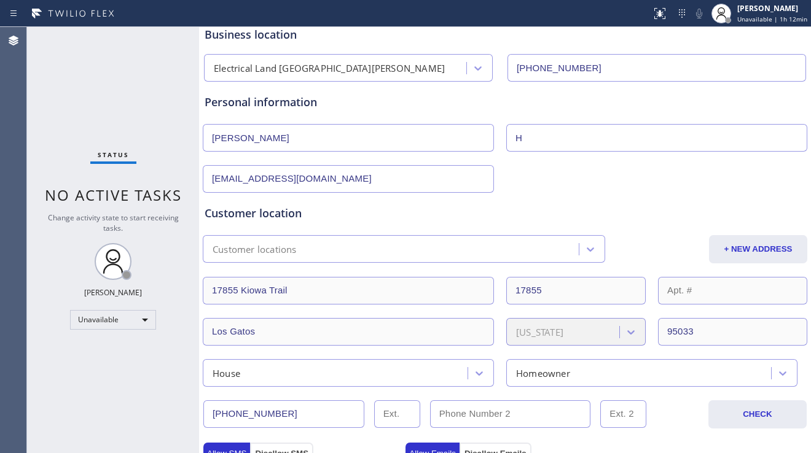
scroll to position [0, 0]
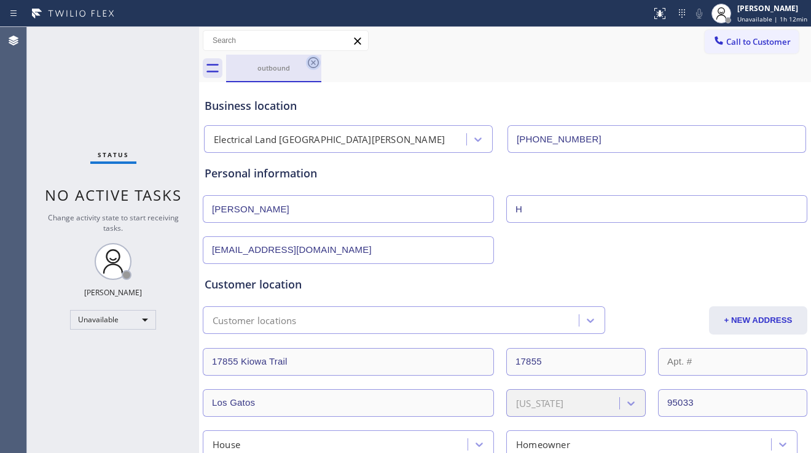
click at [308, 58] on icon at bounding box center [313, 62] width 15 height 15
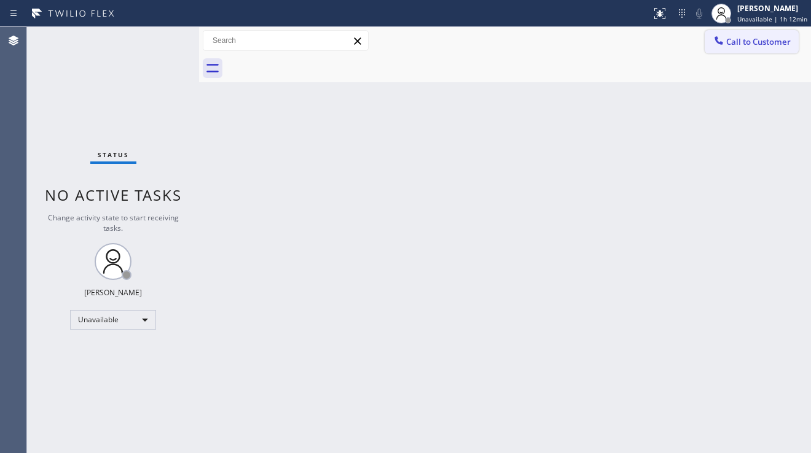
click at [780, 50] on button "Call to Customer" at bounding box center [751, 41] width 94 height 23
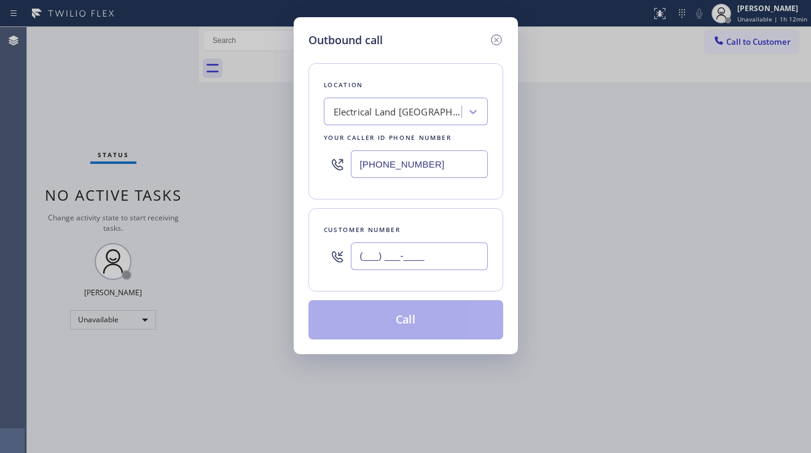
click at [389, 258] on input "(___) ___-____" at bounding box center [419, 257] width 137 height 28
paste input "303) 579-5708"
type input "[PHONE_NUMBER]"
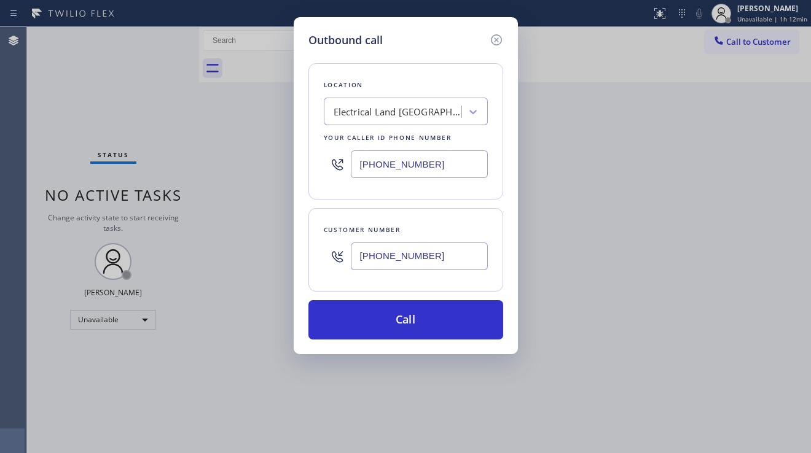
drag, startPoint x: 430, startPoint y: 161, endPoint x: 341, endPoint y: 164, distance: 88.5
click at [341, 164] on div "[PHONE_NUMBER]" at bounding box center [406, 164] width 164 height 40
paste input "20) 679-8210"
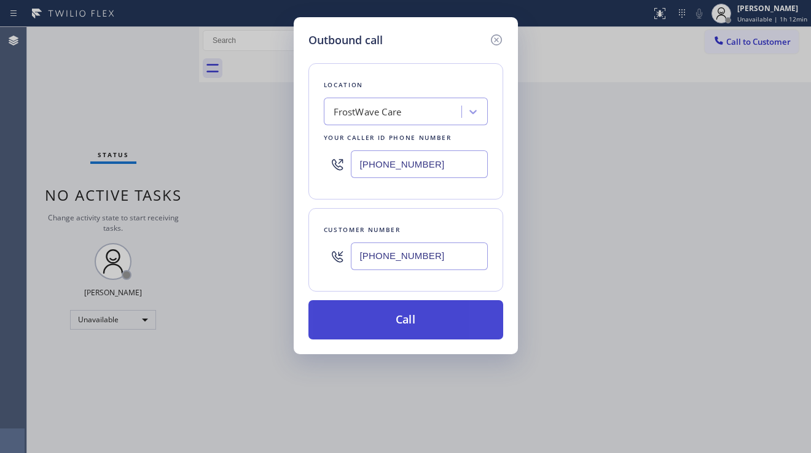
type input "[PHONE_NUMBER]"
click at [407, 322] on button "Call" at bounding box center [405, 319] width 195 height 39
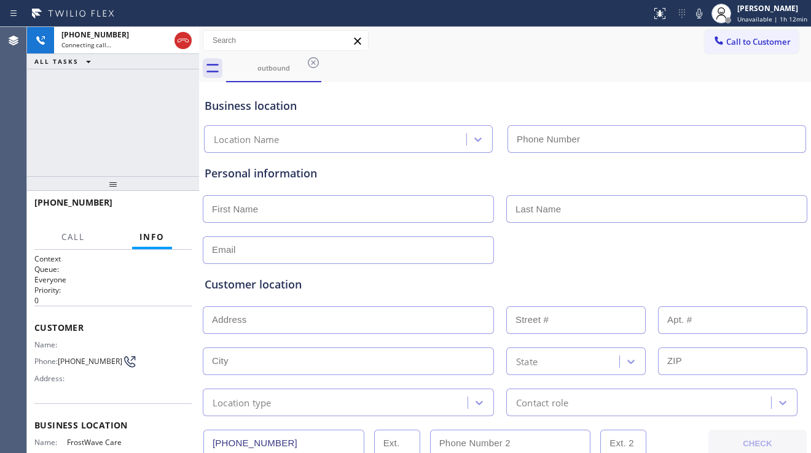
type input "[PHONE_NUMBER]"
click at [137, 140] on div "[PHONE_NUMBER] Connecting call… ALL TASKS ALL TASKS ACTIVE TASKS TASKS IN WRAP …" at bounding box center [113, 101] width 172 height 149
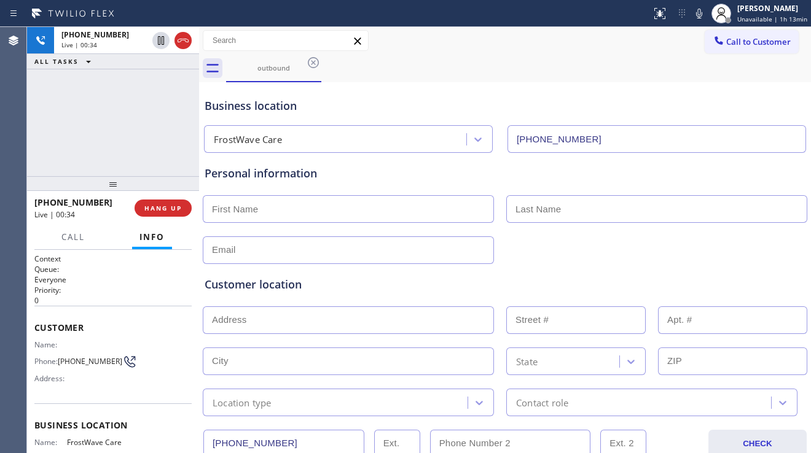
click at [504, 276] on div "Customer location" at bounding box center [505, 284] width 601 height 17
click at [289, 287] on div "Customer location" at bounding box center [505, 284] width 601 height 17
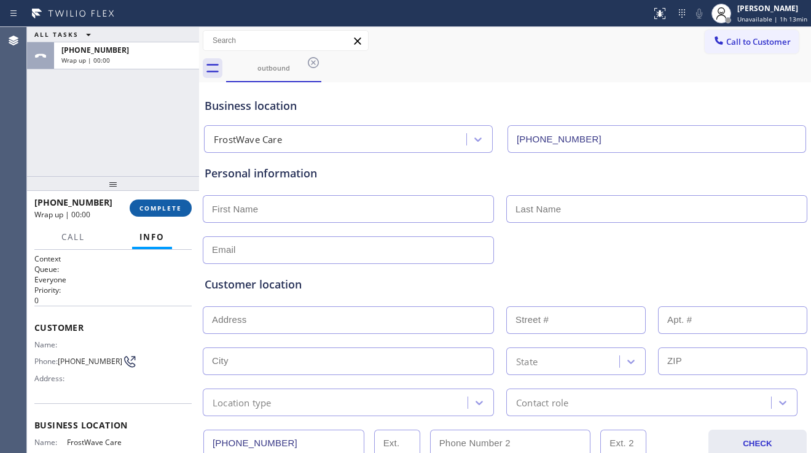
click at [160, 210] on span "COMPLETE" at bounding box center [160, 208] width 42 height 9
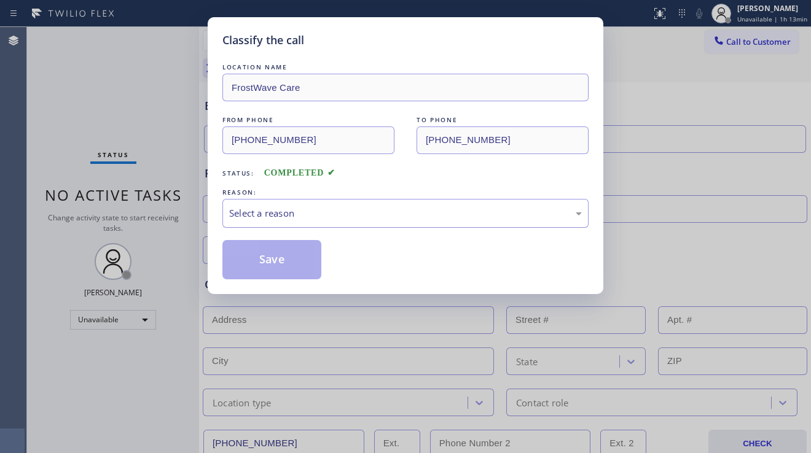
click at [321, 212] on div "Select a reason" at bounding box center [405, 213] width 353 height 14
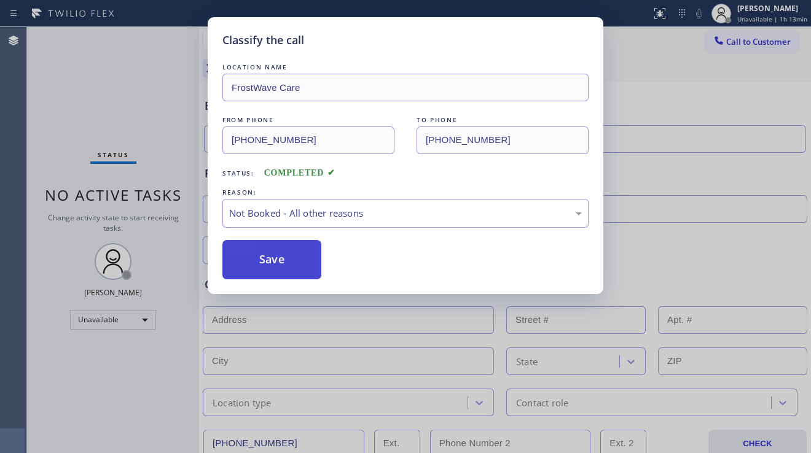
drag, startPoint x: 279, startPoint y: 264, endPoint x: 259, endPoint y: 277, distance: 24.0
click at [276, 266] on button "Save" at bounding box center [271, 259] width 99 height 39
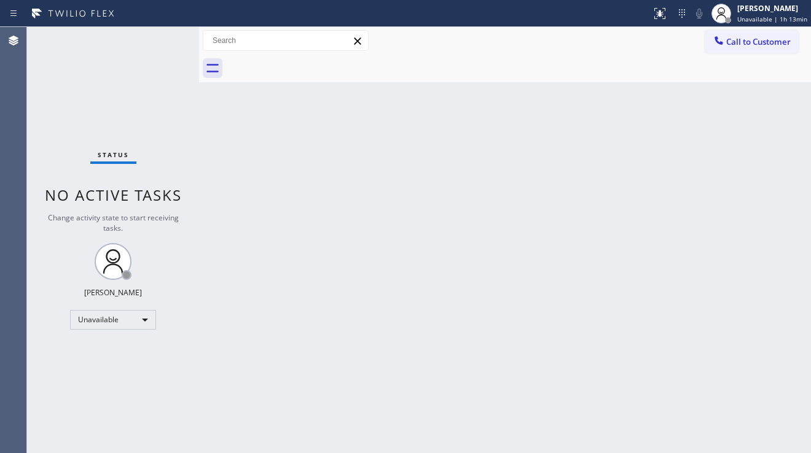
click at [364, 268] on div "Back to Dashboard Change Sender ID Customers Technicians Select a contact Outbo…" at bounding box center [505, 240] width 612 height 426
click at [395, 232] on div "Back to Dashboard Change Sender ID Customers Technicians Select a contact Outbo…" at bounding box center [505, 240] width 612 height 426
click at [283, 177] on div "Back to Dashboard Change Sender ID Customers Technicians Select a contact Outbo…" at bounding box center [505, 240] width 612 height 426
click at [339, 418] on div "Back to Dashboard Change Sender ID Customers Technicians Select a contact Outbo…" at bounding box center [505, 240] width 612 height 426
click at [325, 168] on div "Back to Dashboard Change Sender ID Customers Technicians Select a contact Outbo…" at bounding box center [505, 240] width 612 height 426
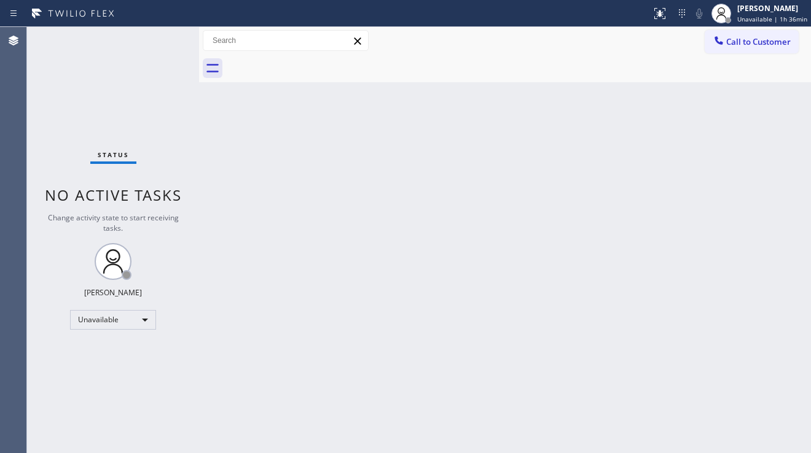
click at [412, 333] on div "Back to Dashboard Change Sender ID Customers Technicians Select a contact Outbo…" at bounding box center [505, 240] width 612 height 426
click at [752, 316] on div "Back to Dashboard Change Sender ID Customers Technicians Select a contact Outbo…" at bounding box center [505, 240] width 612 height 426
click at [311, 356] on div "Back to Dashboard Change Sender ID Customers Technicians Select a contact Outbo…" at bounding box center [505, 240] width 612 height 426
click at [162, 376] on div "Status No active tasks Change activity state to start receiving tasks. [PERSON_…" at bounding box center [113, 240] width 172 height 426
click at [762, 12] on div "[PERSON_NAME]" at bounding box center [772, 8] width 70 height 10
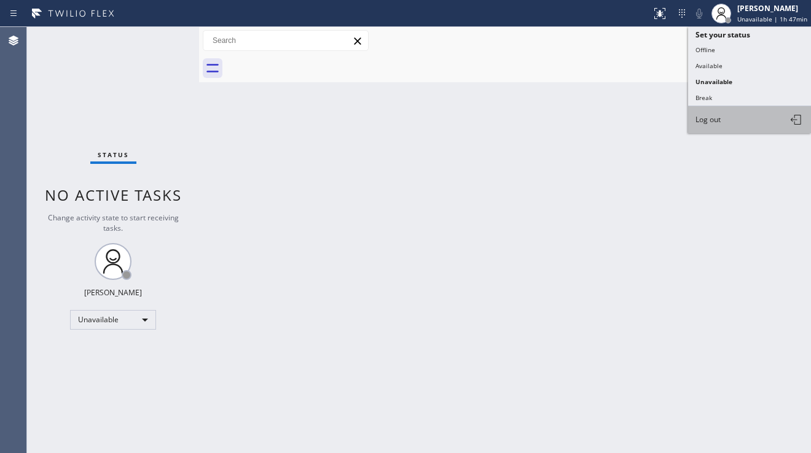
click at [744, 117] on button "Log out" at bounding box center [749, 119] width 123 height 27
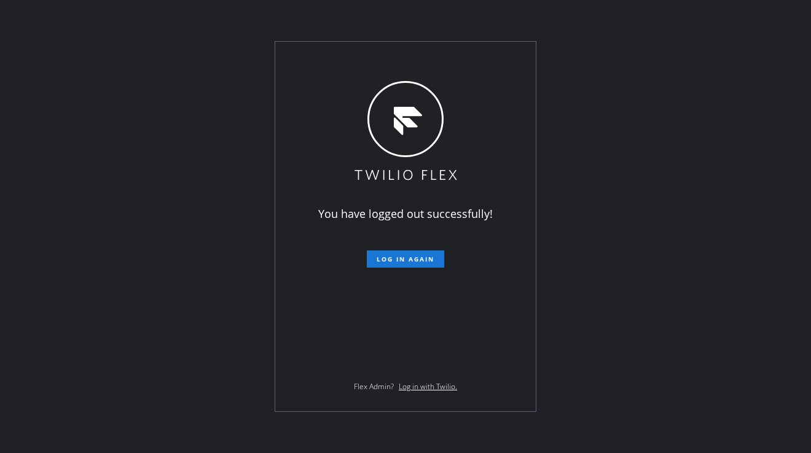
click at [653, 109] on div "You have logged out successfully! Log in again Flex Admin? Log in with Twilio." at bounding box center [405, 226] width 811 height 453
click at [653, 63] on div "You have logged out successfully! Log in again Flex Admin? Log in with Twilio." at bounding box center [405, 226] width 811 height 453
